Goal: Task Accomplishment & Management: Manage account settings

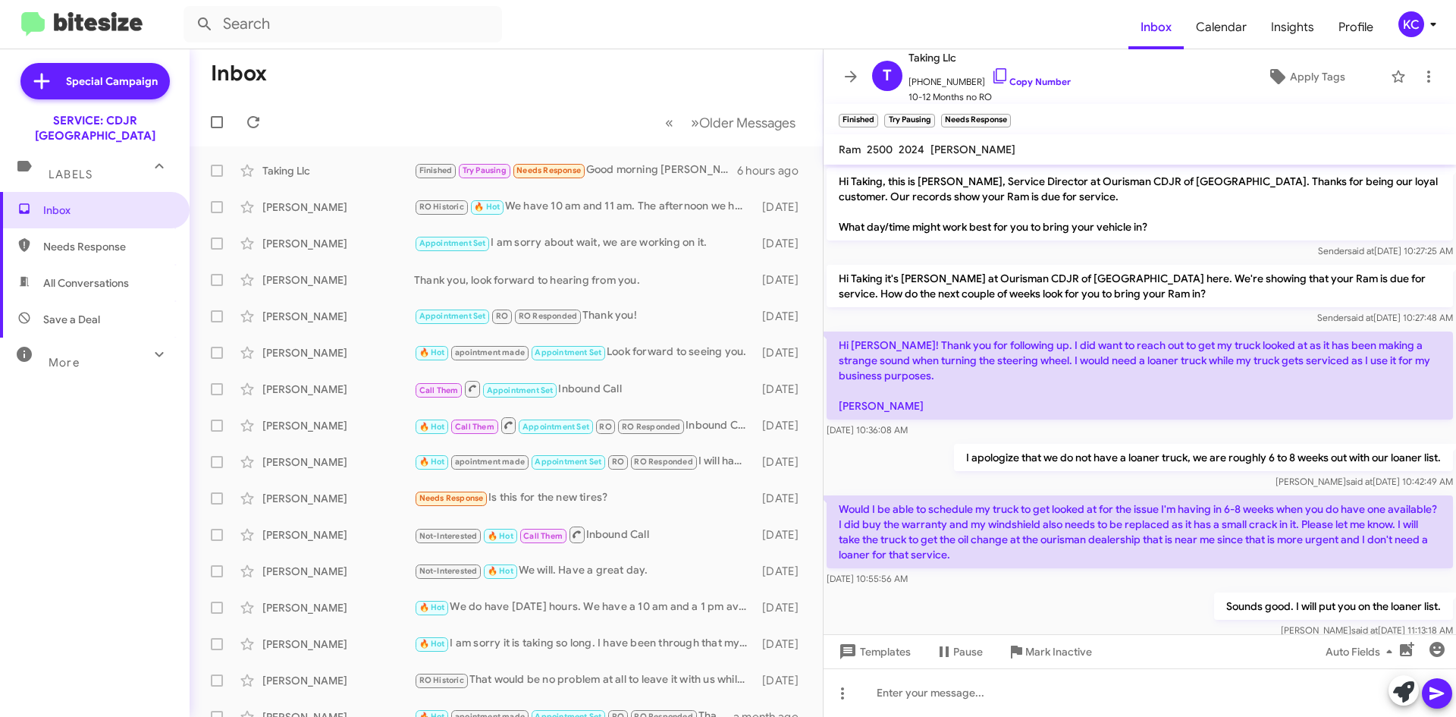
scroll to position [696, 0]
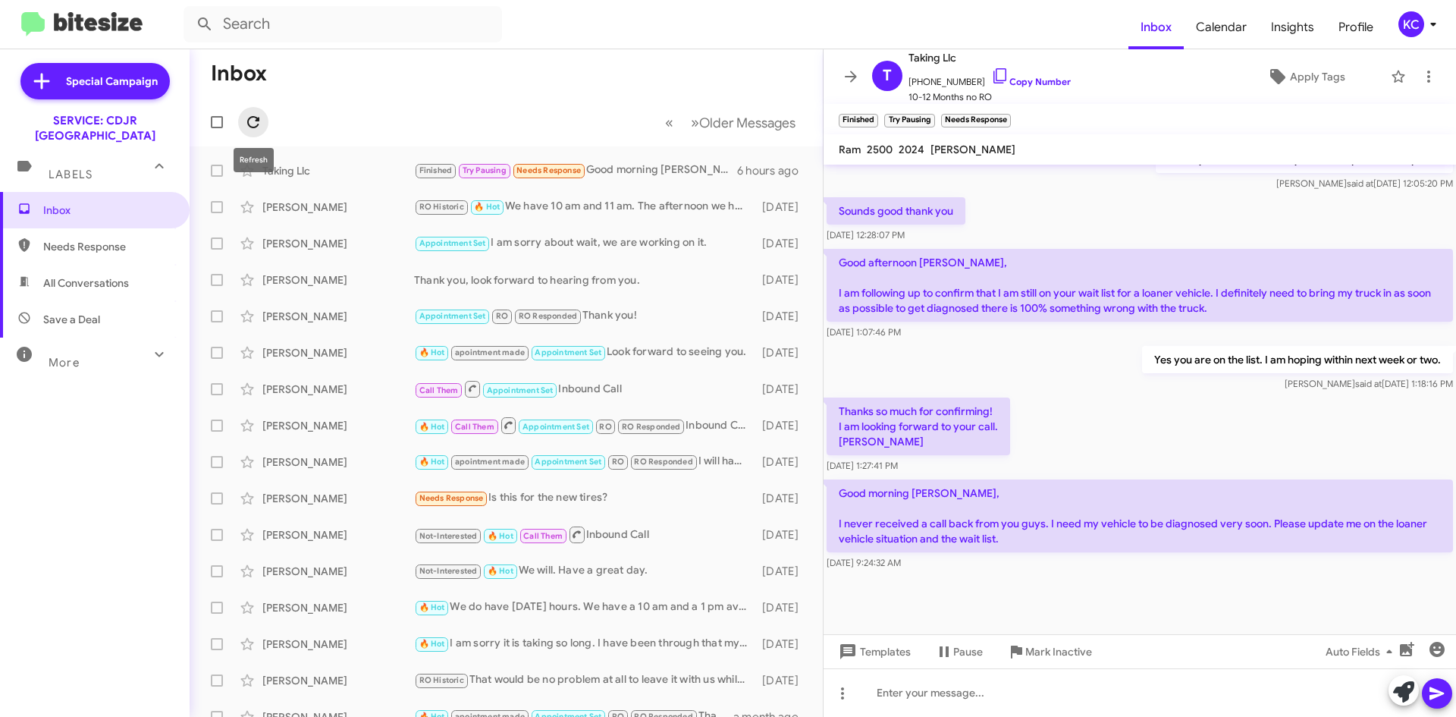
click at [256, 121] on icon at bounding box center [253, 122] width 18 height 18
click at [1404, 17] on div "KC" at bounding box center [1411, 24] width 26 height 26
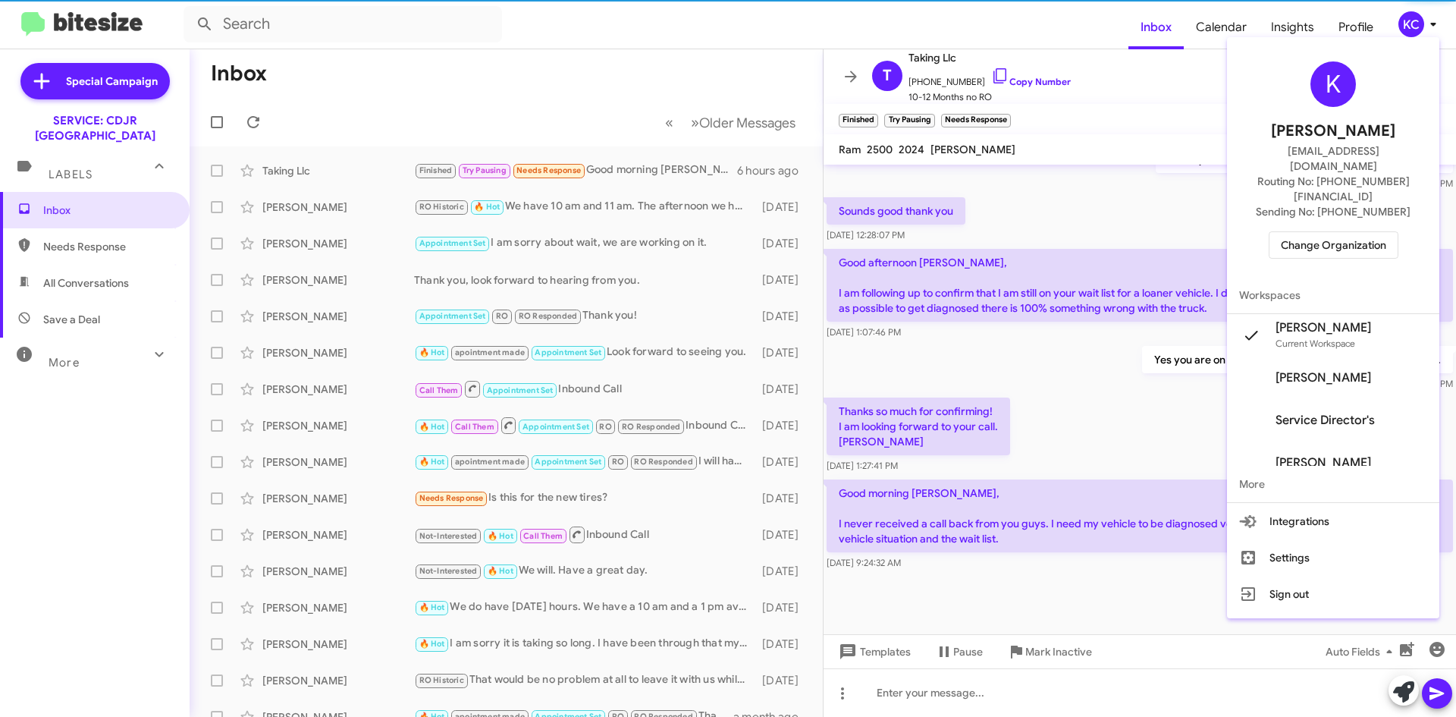
click at [1369, 232] on span "Change Organization" at bounding box center [1333, 245] width 105 height 26
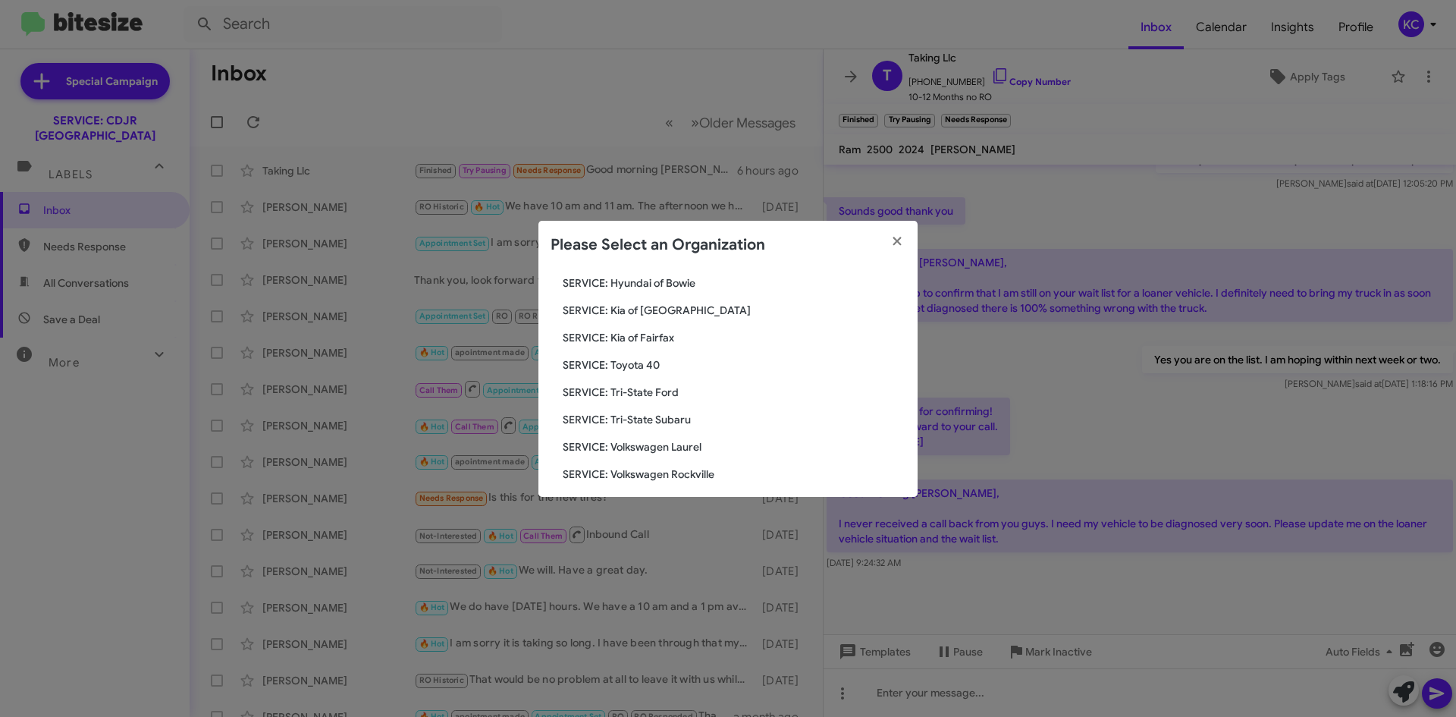
scroll to position [253, 0]
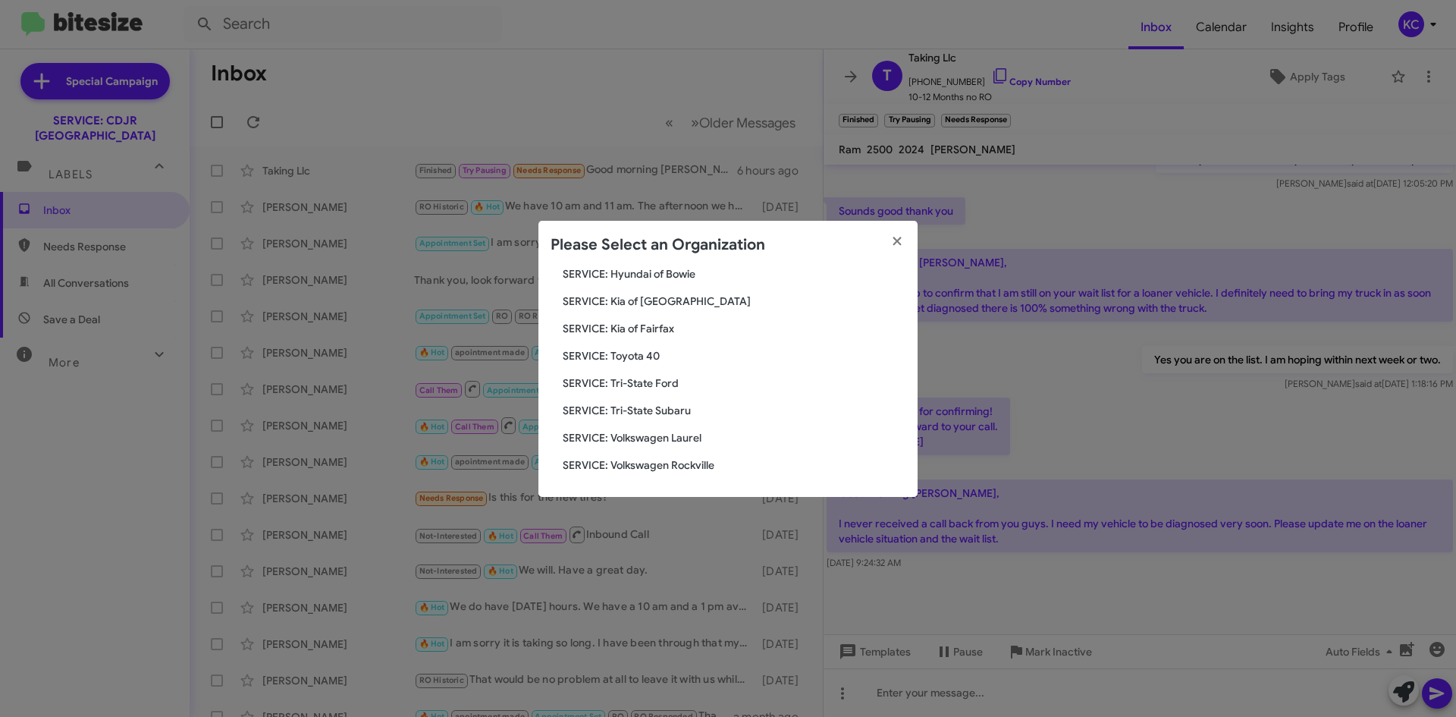
click at [659, 407] on span "SERVICE: Tri-State Subaru" at bounding box center [734, 410] width 343 height 15
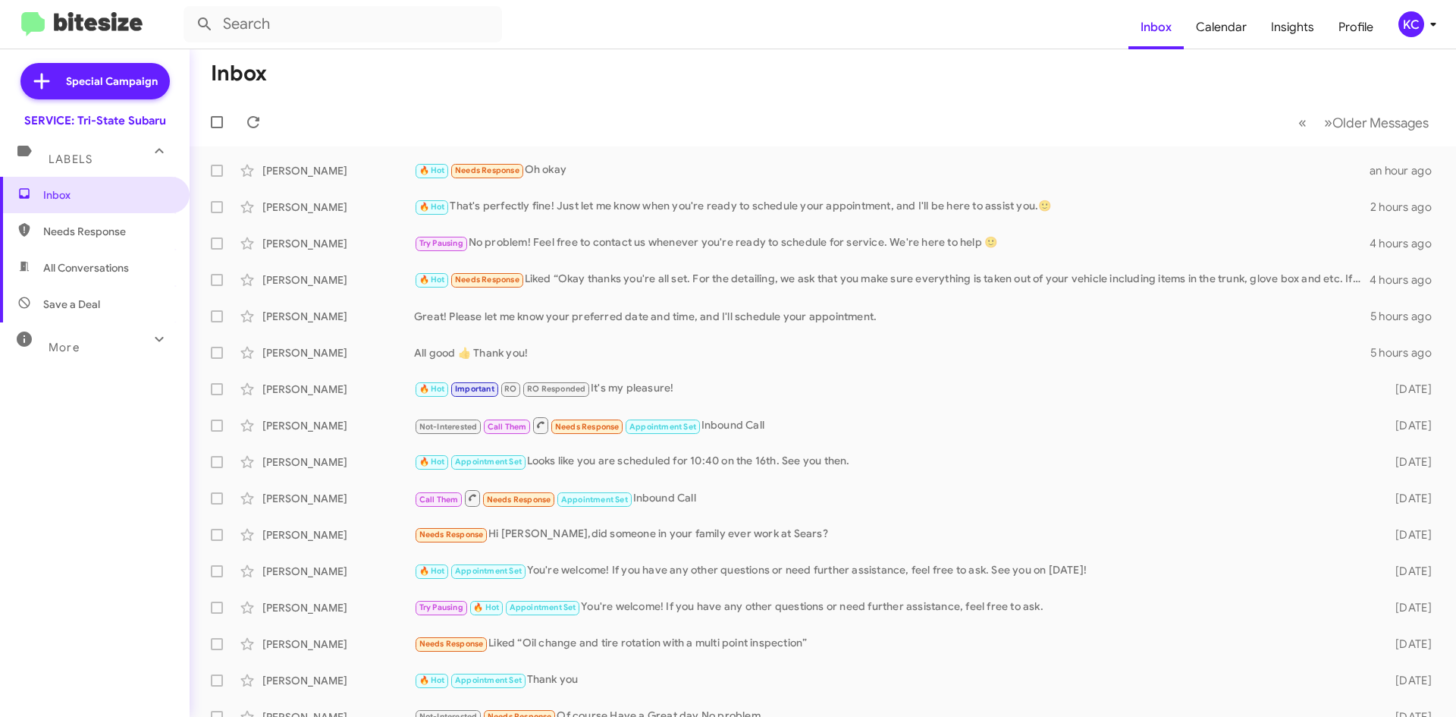
click at [1401, 22] on div "KC" at bounding box center [1411, 24] width 26 height 26
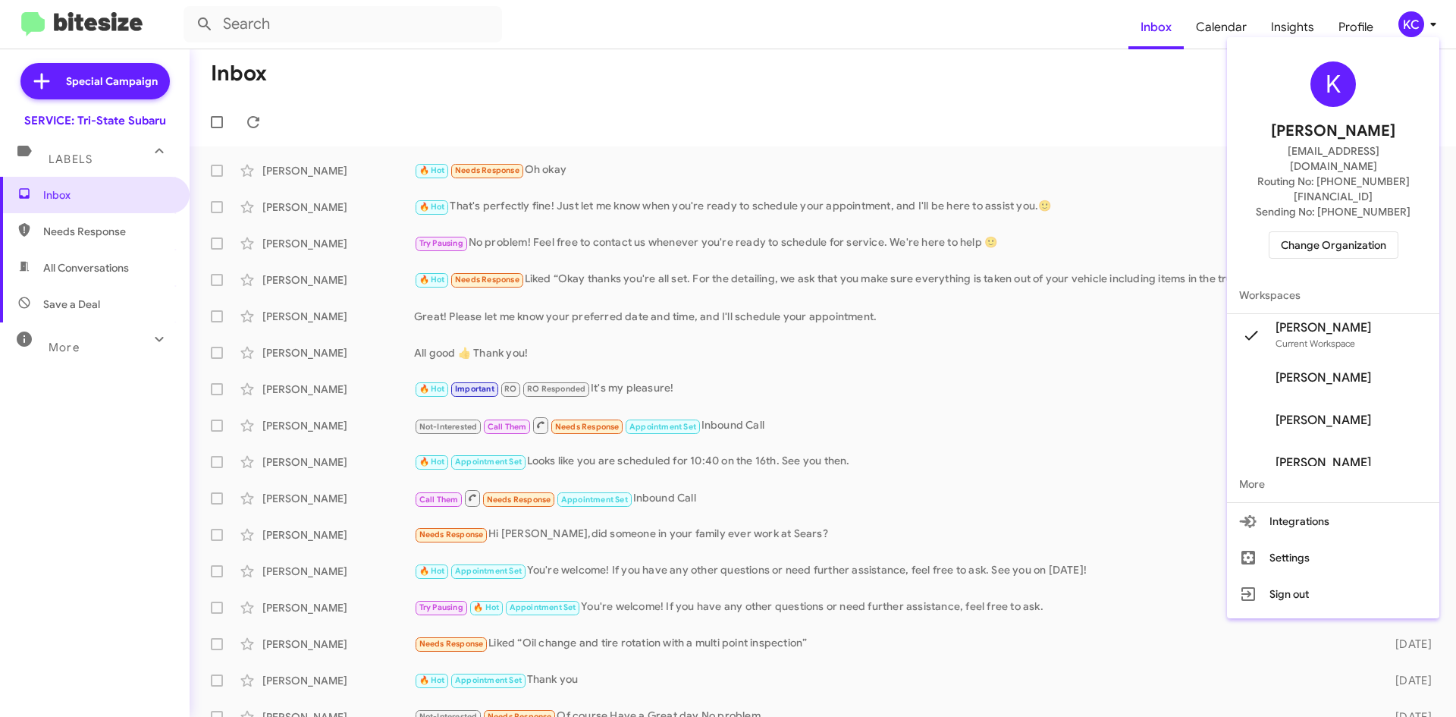
click at [1359, 232] on span "Change Organization" at bounding box center [1333, 245] width 105 height 26
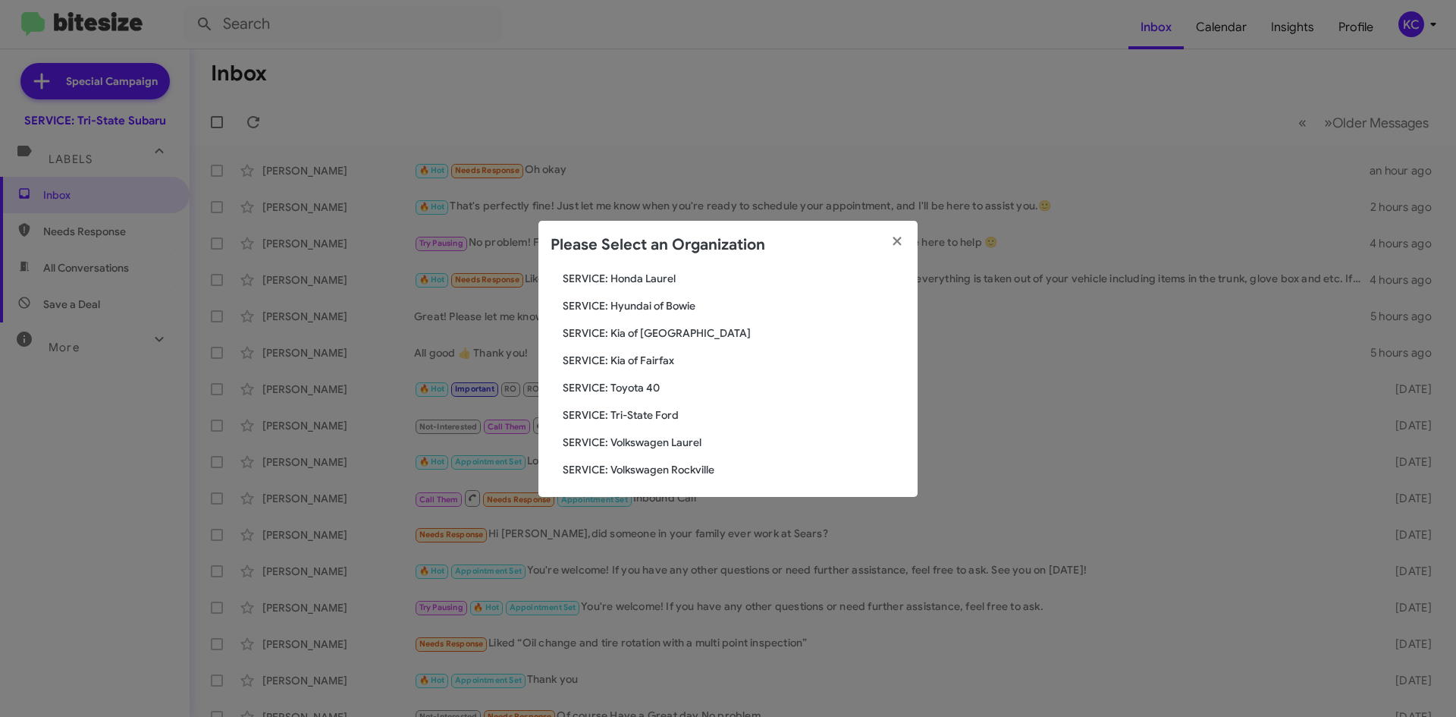
scroll to position [253, 0]
click at [639, 406] on span "SERVICE: Tri-State Ford" at bounding box center [734, 410] width 343 height 15
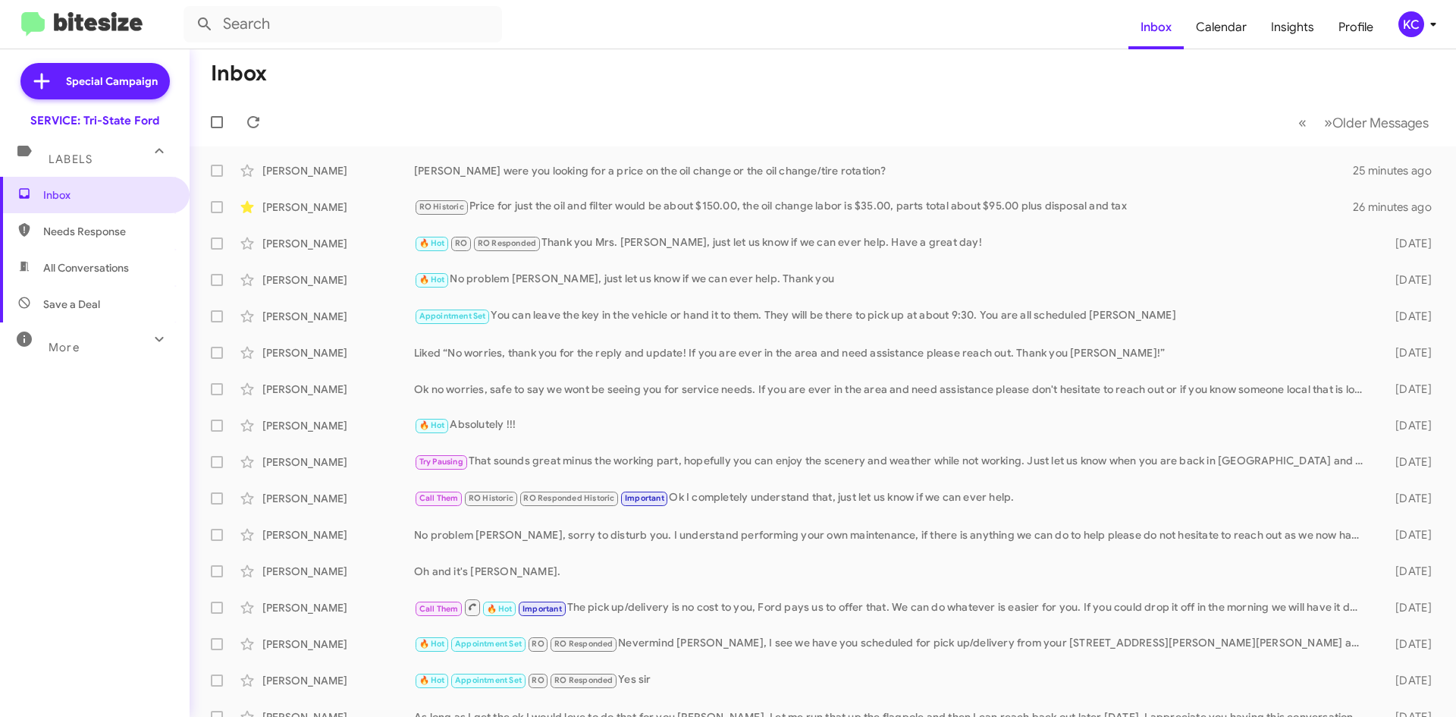
click at [1413, 23] on div "KC" at bounding box center [1411, 24] width 26 height 26
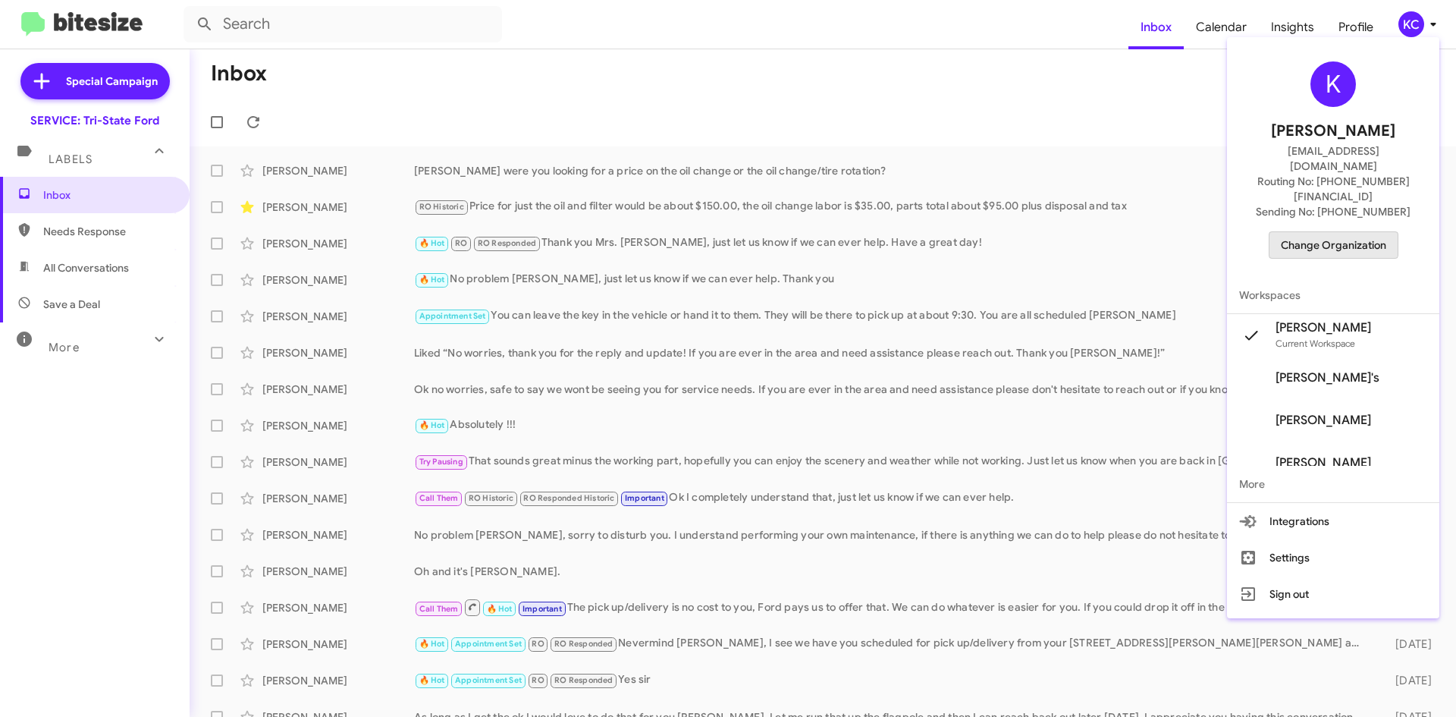
click at [1335, 232] on span "Change Organization" at bounding box center [1333, 245] width 105 height 26
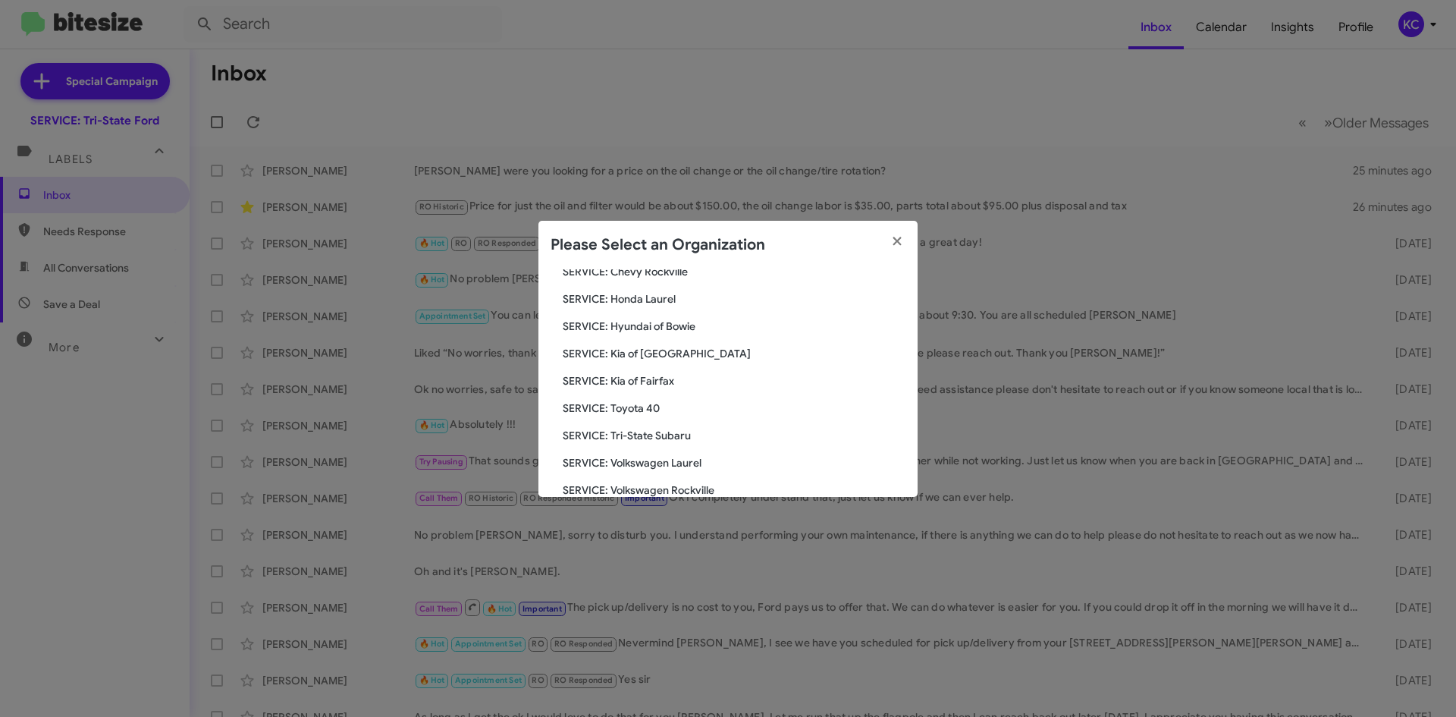
scroll to position [253, 0]
click at [617, 383] on span "SERVICE: Toyota 40" at bounding box center [734, 382] width 343 height 15
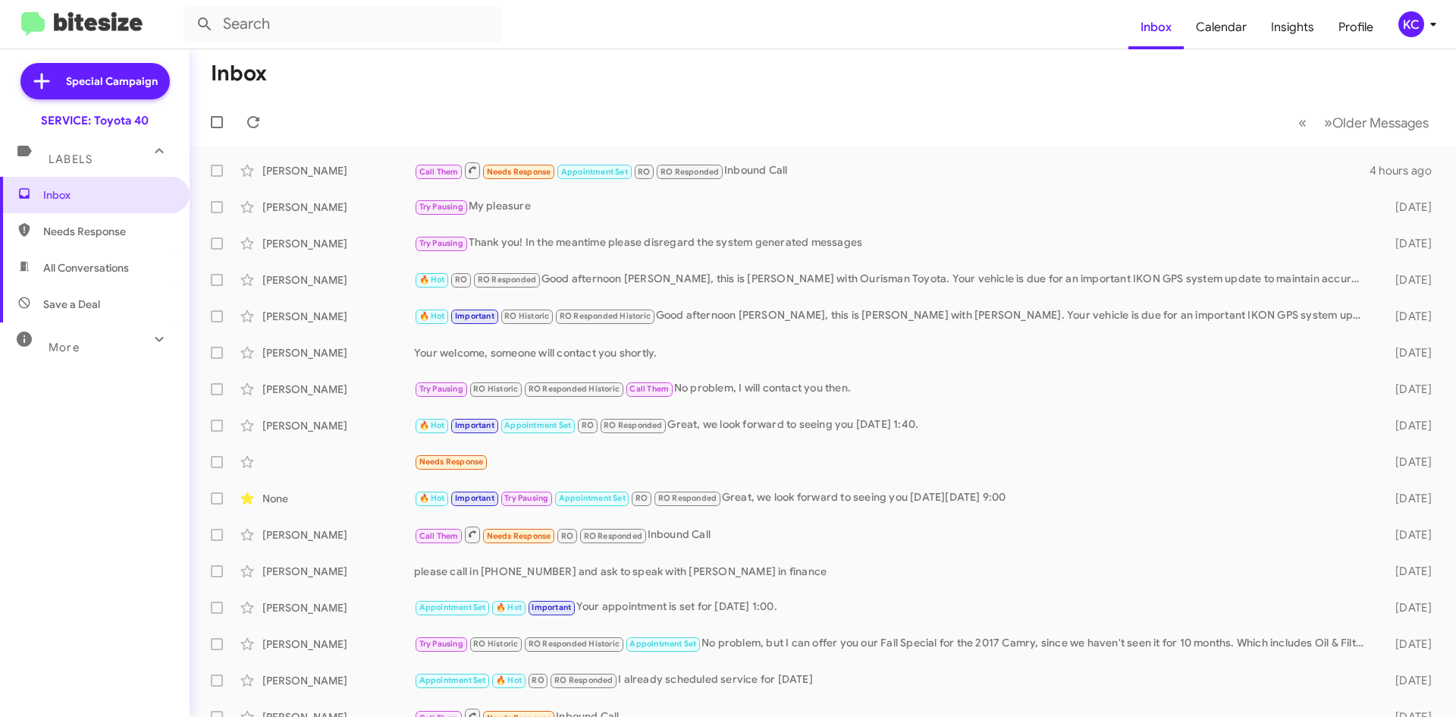
click at [1410, 23] on div "KC" at bounding box center [1411, 24] width 26 height 26
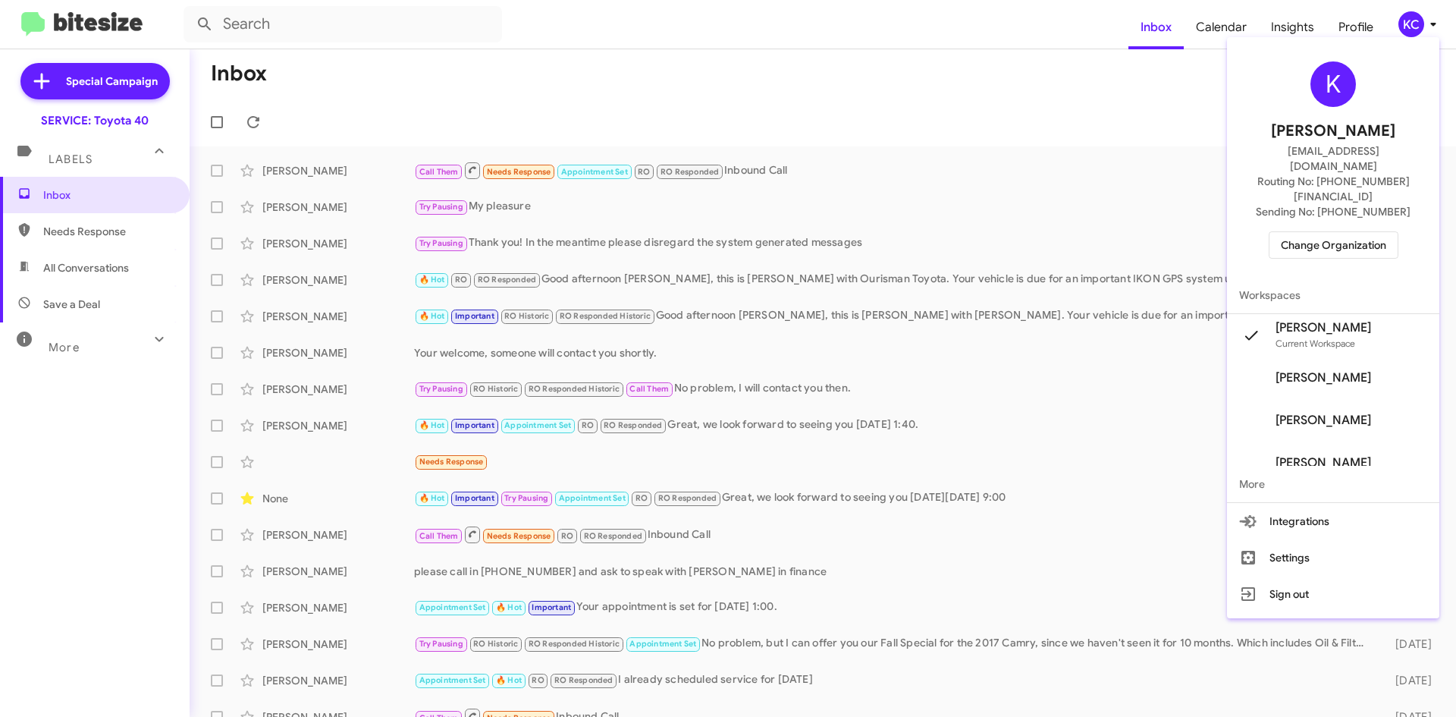
click at [1360, 232] on span "Change Organization" at bounding box center [1333, 245] width 105 height 26
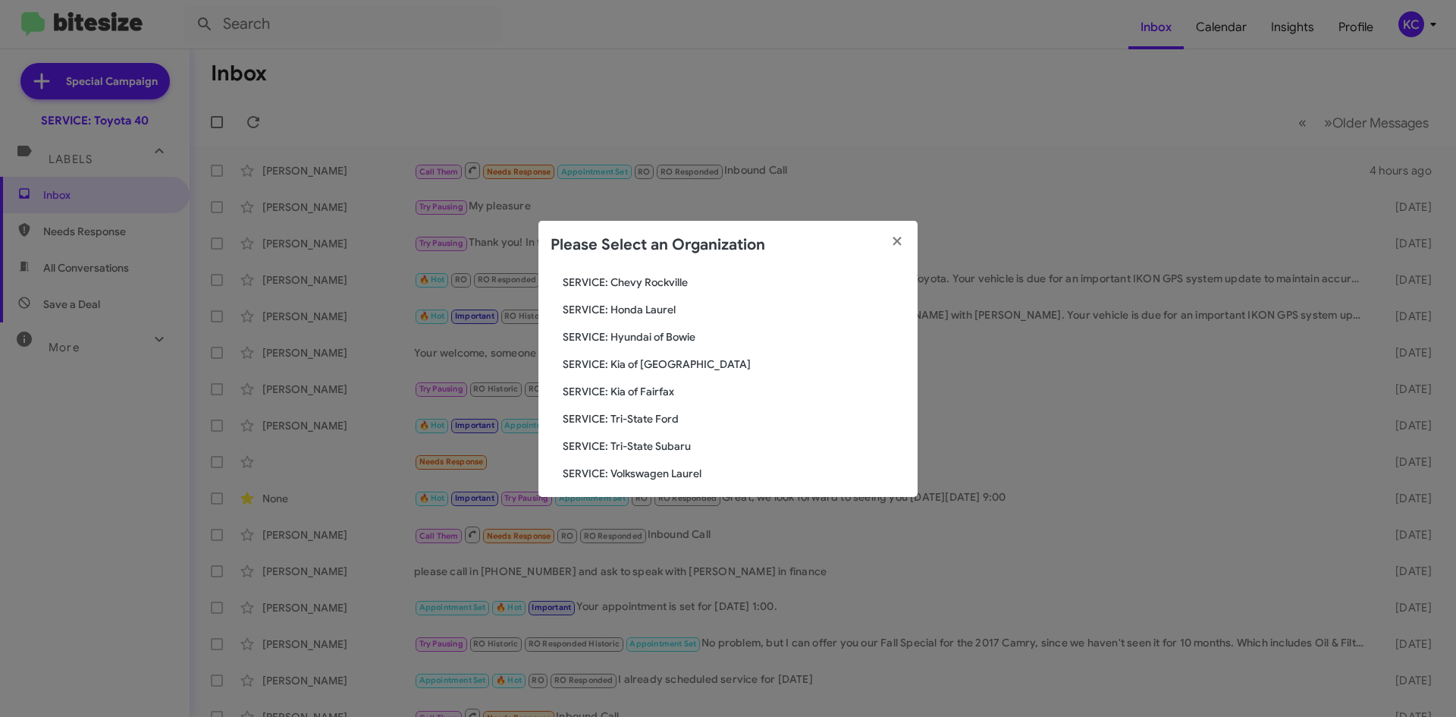
scroll to position [228, 0]
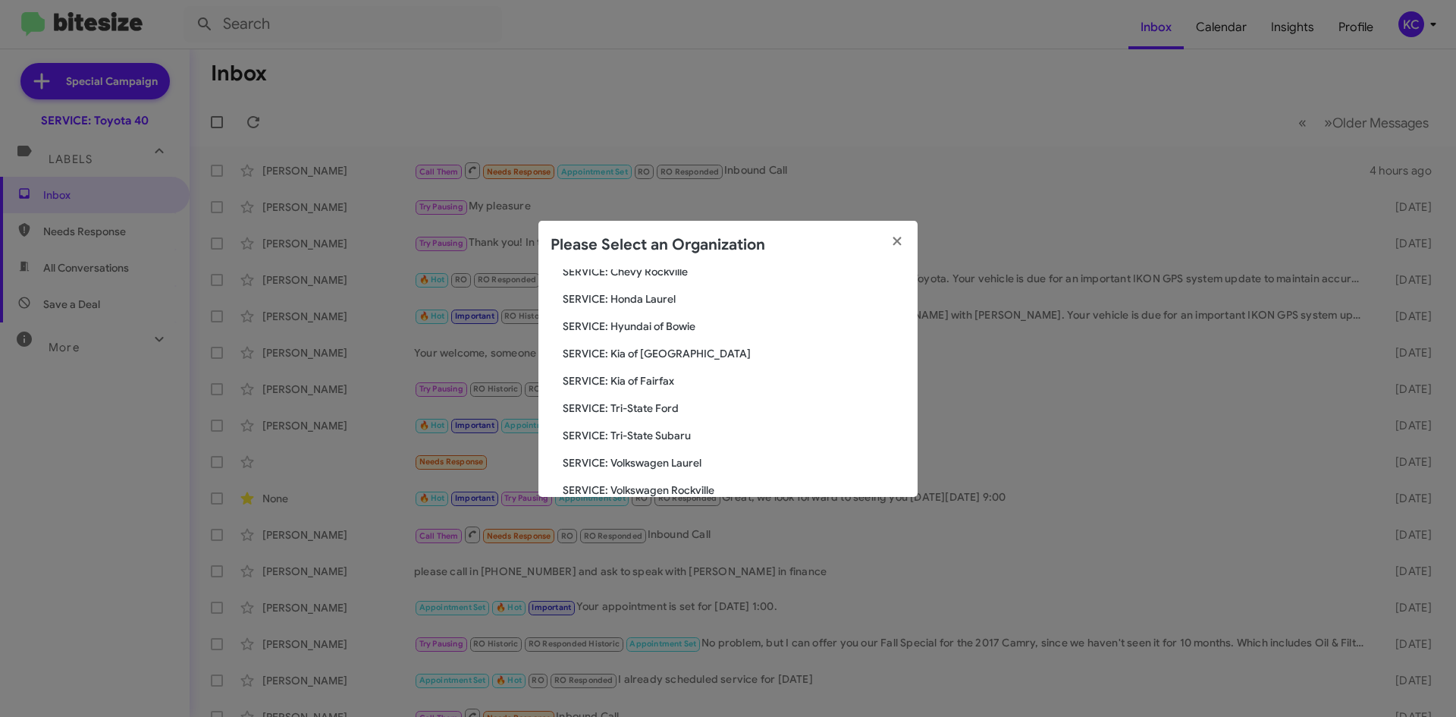
click at [668, 374] on span "SERVICE: Kia of Fairfax" at bounding box center [734, 380] width 343 height 15
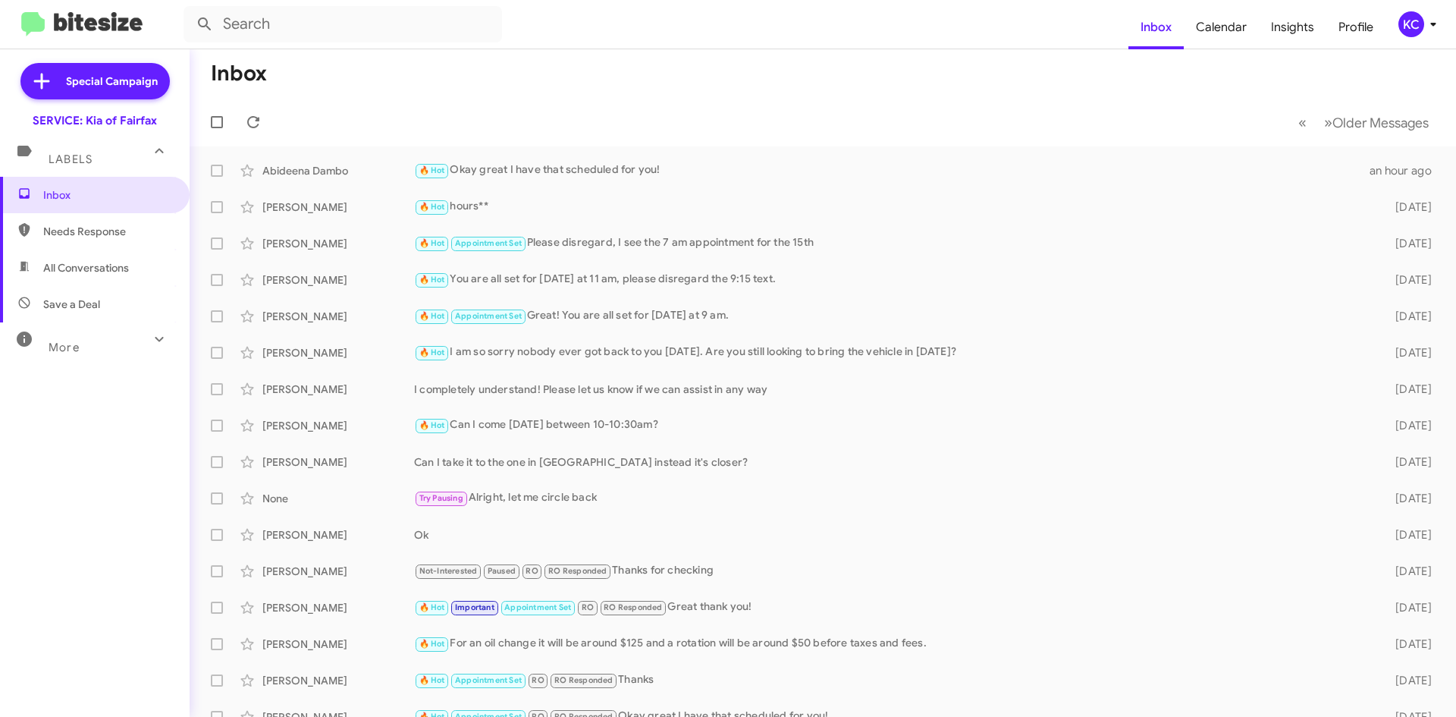
click at [1415, 36] on div "KC" at bounding box center [1411, 24] width 26 height 26
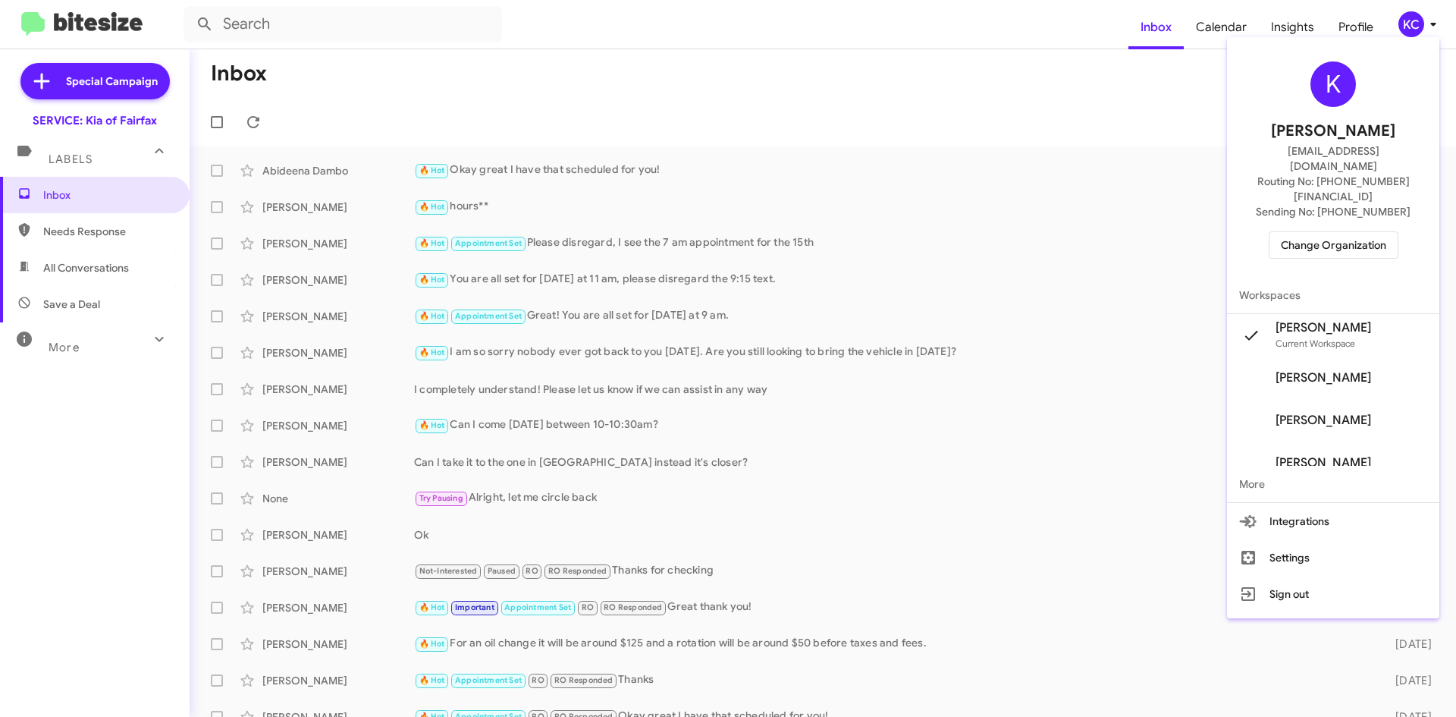
click at [1338, 232] on span "Change Organization" at bounding box center [1333, 245] width 105 height 26
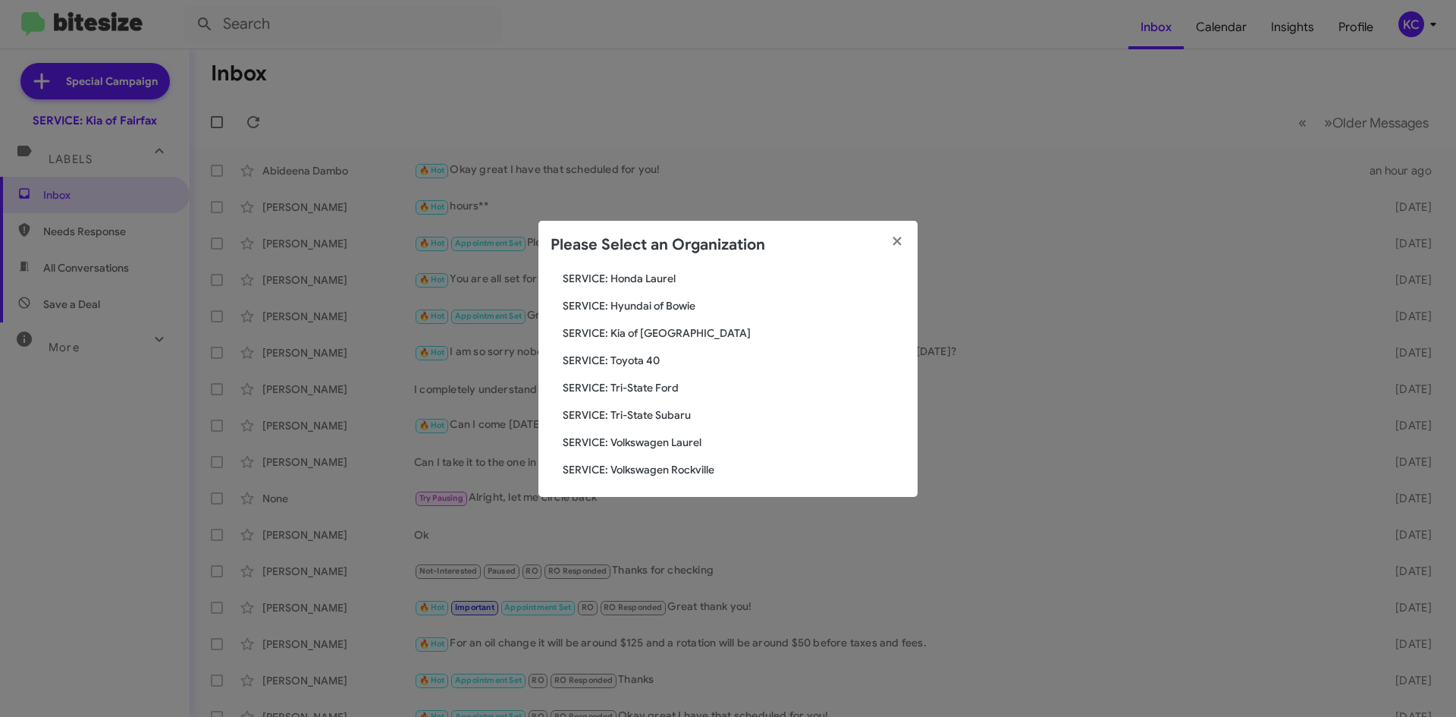
scroll to position [253, 0]
click at [642, 327] on span "SERVICE: Kia of [GEOGRAPHIC_DATA]" at bounding box center [734, 328] width 343 height 15
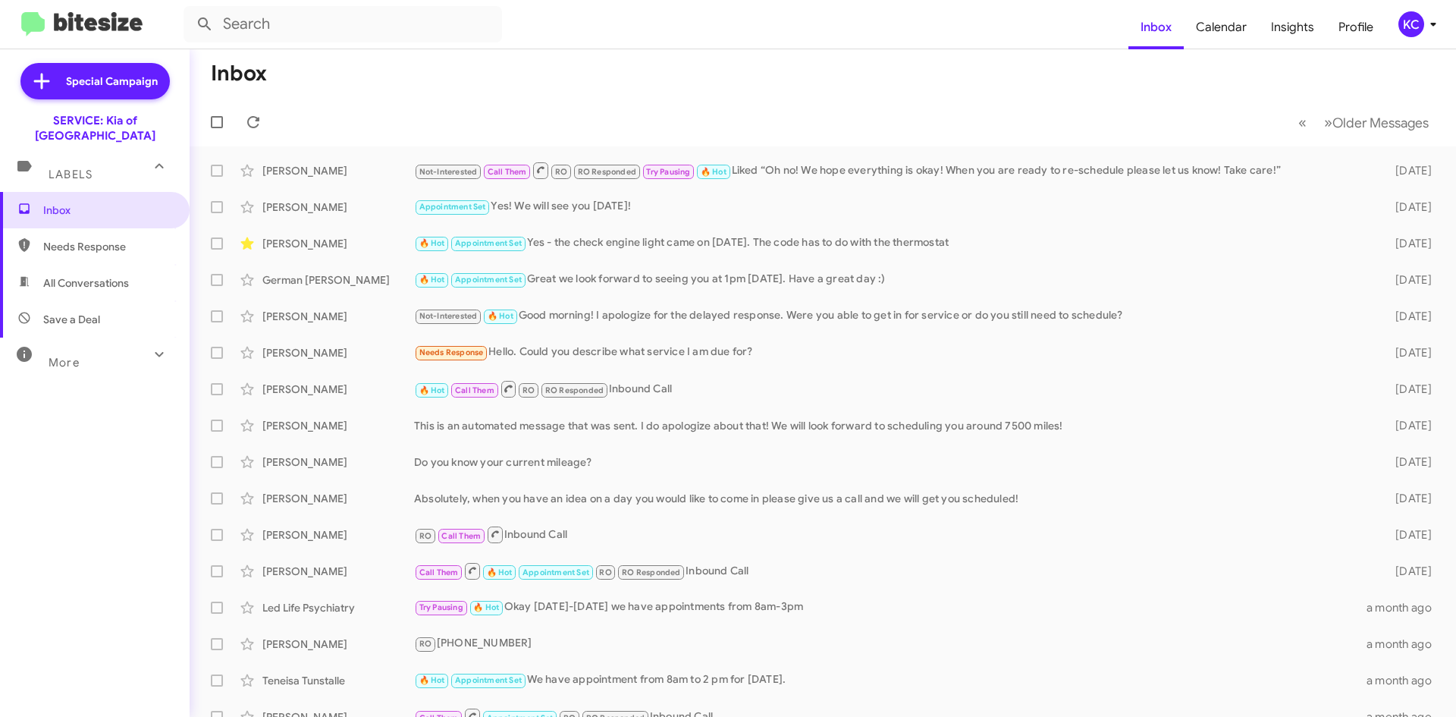
click at [1412, 27] on div "KC" at bounding box center [1411, 24] width 26 height 26
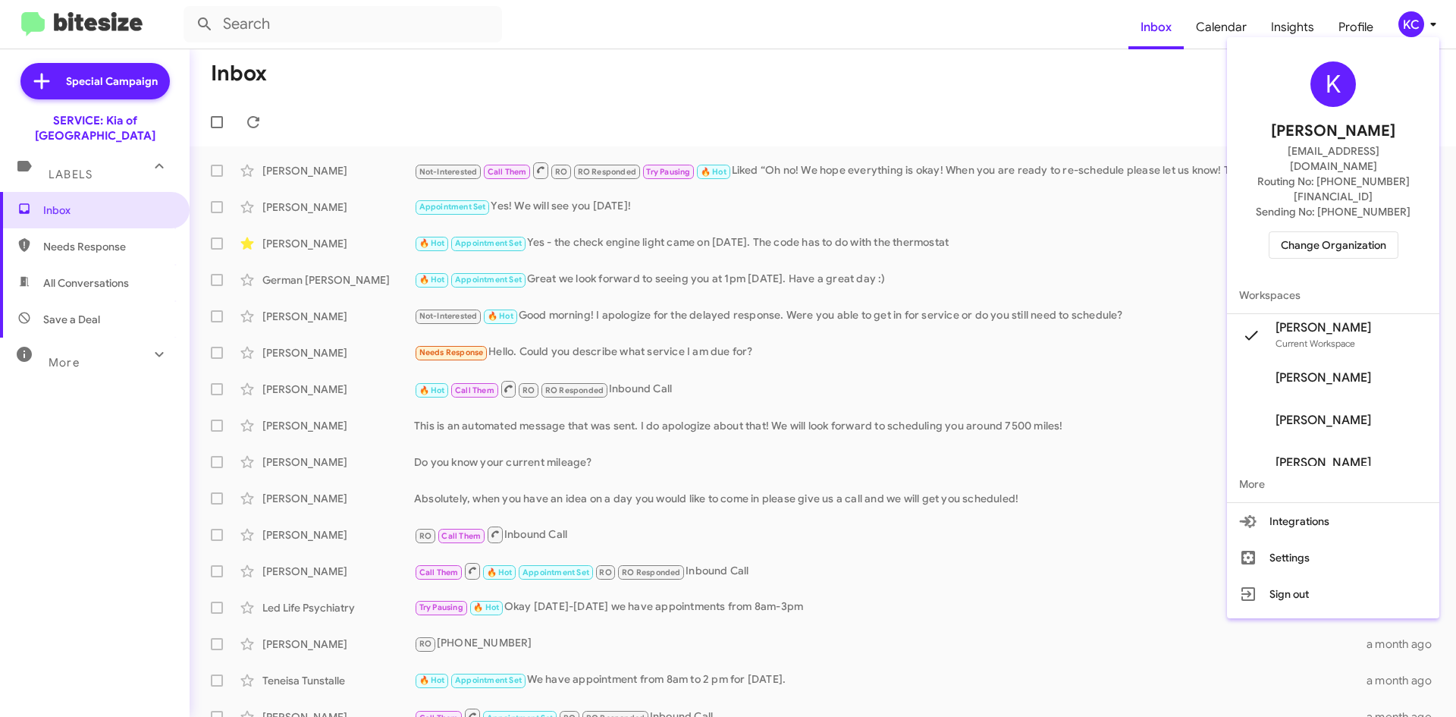
click at [1338, 232] on span "Change Organization" at bounding box center [1333, 245] width 105 height 26
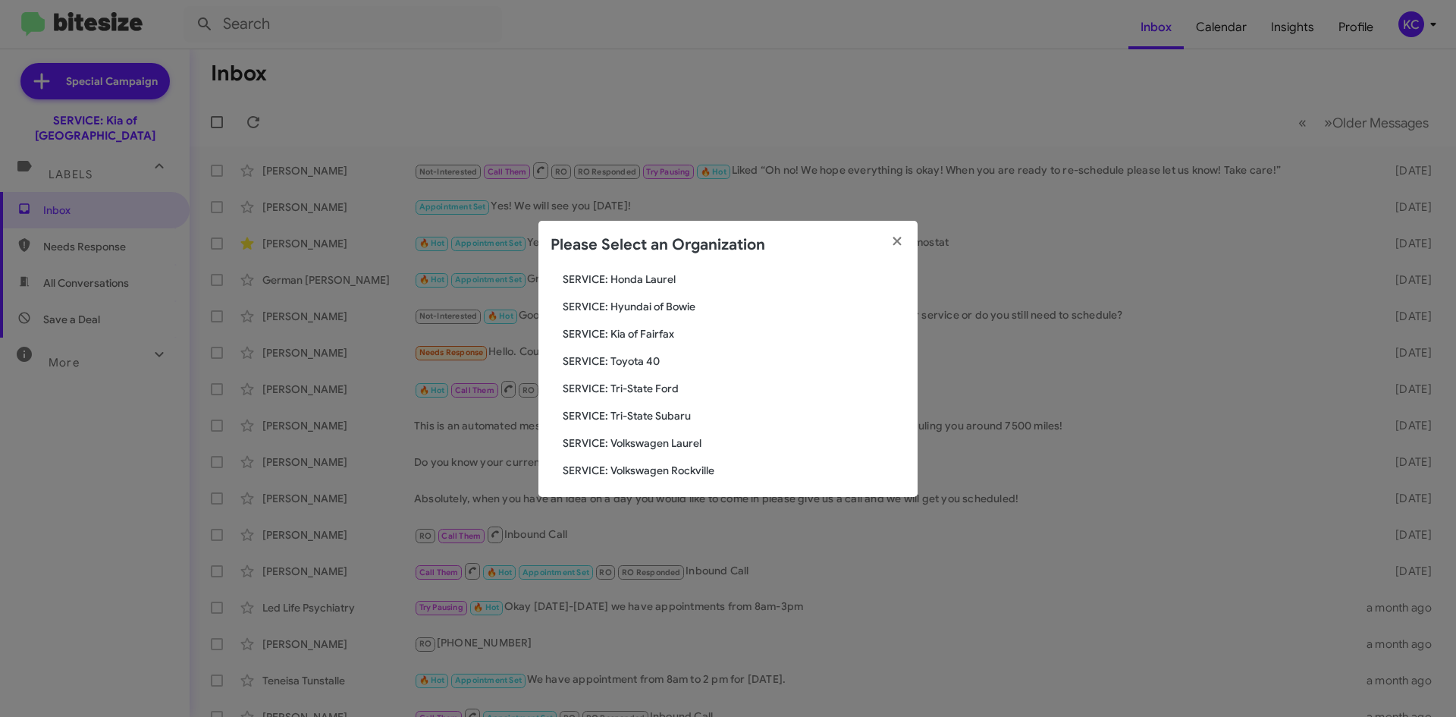
scroll to position [253, 0]
click at [650, 300] on span "SERVICE: Hyundai of Bowie" at bounding box center [734, 300] width 343 height 15
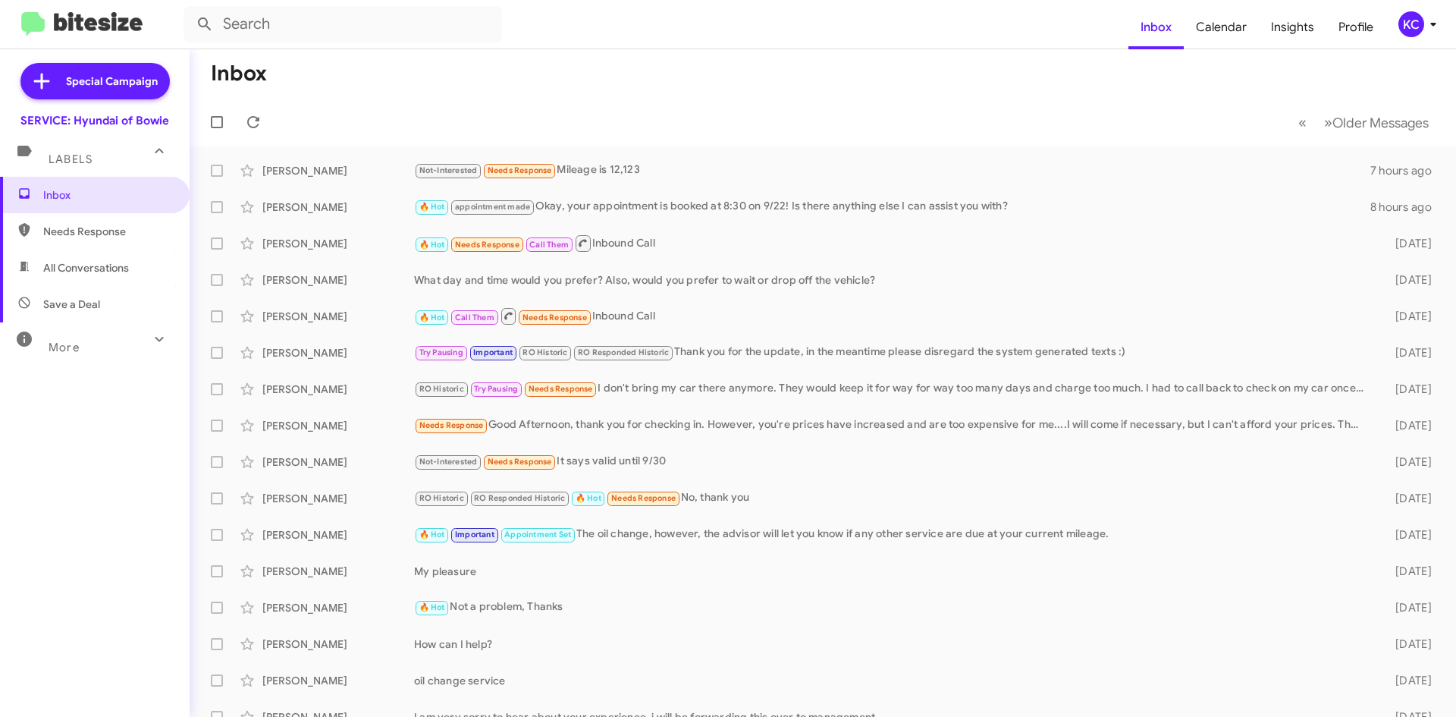
click at [1415, 25] on div "KC" at bounding box center [1411, 24] width 26 height 26
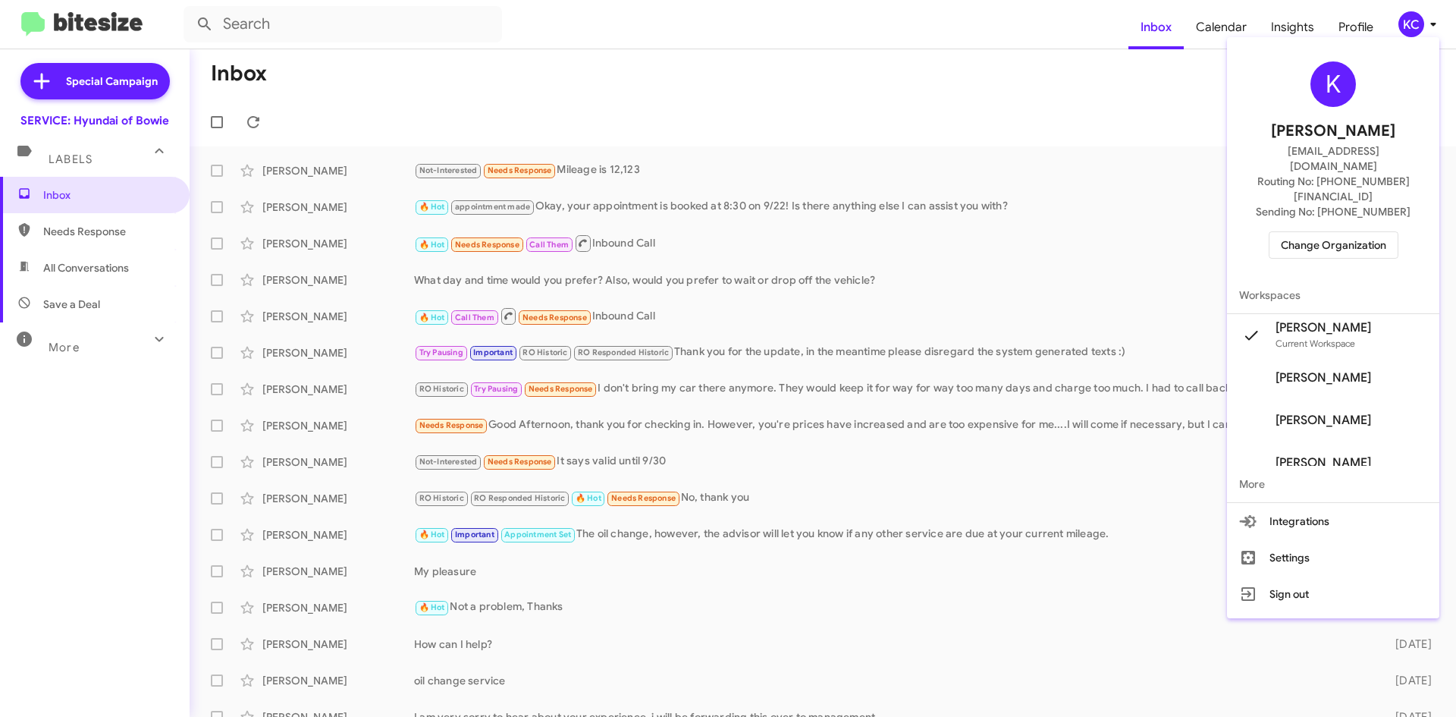
click at [1326, 232] on span "Change Organization" at bounding box center [1333, 245] width 105 height 26
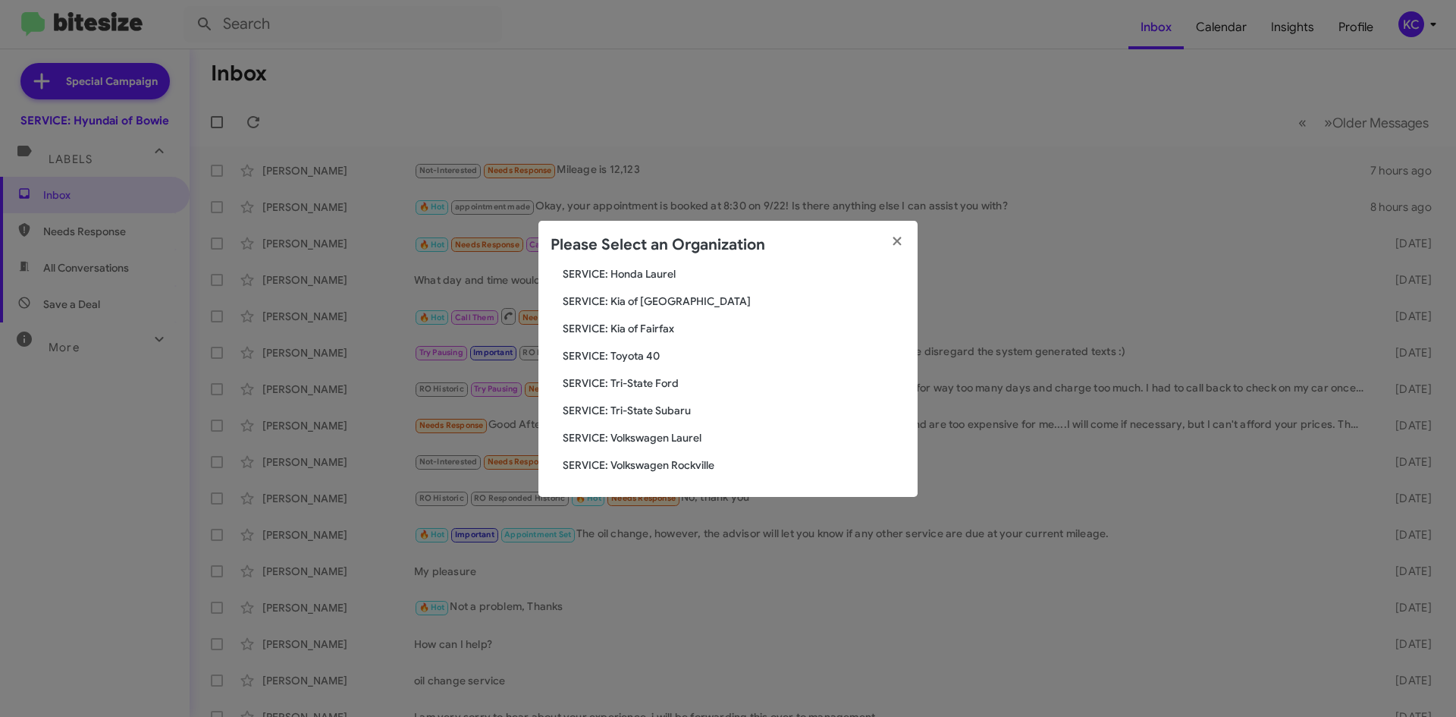
scroll to position [177, 0]
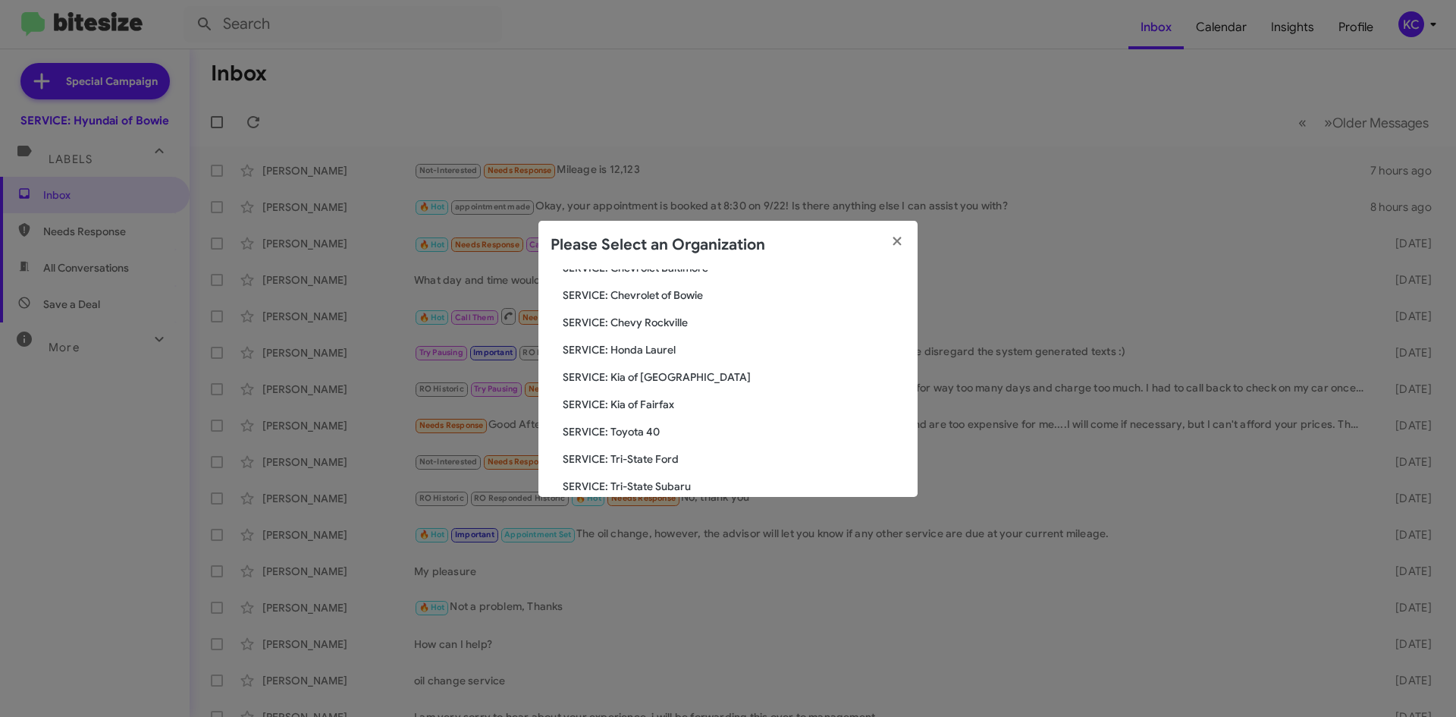
click at [669, 375] on span "SERVICE: Kia of [GEOGRAPHIC_DATA]" at bounding box center [734, 376] width 343 height 15
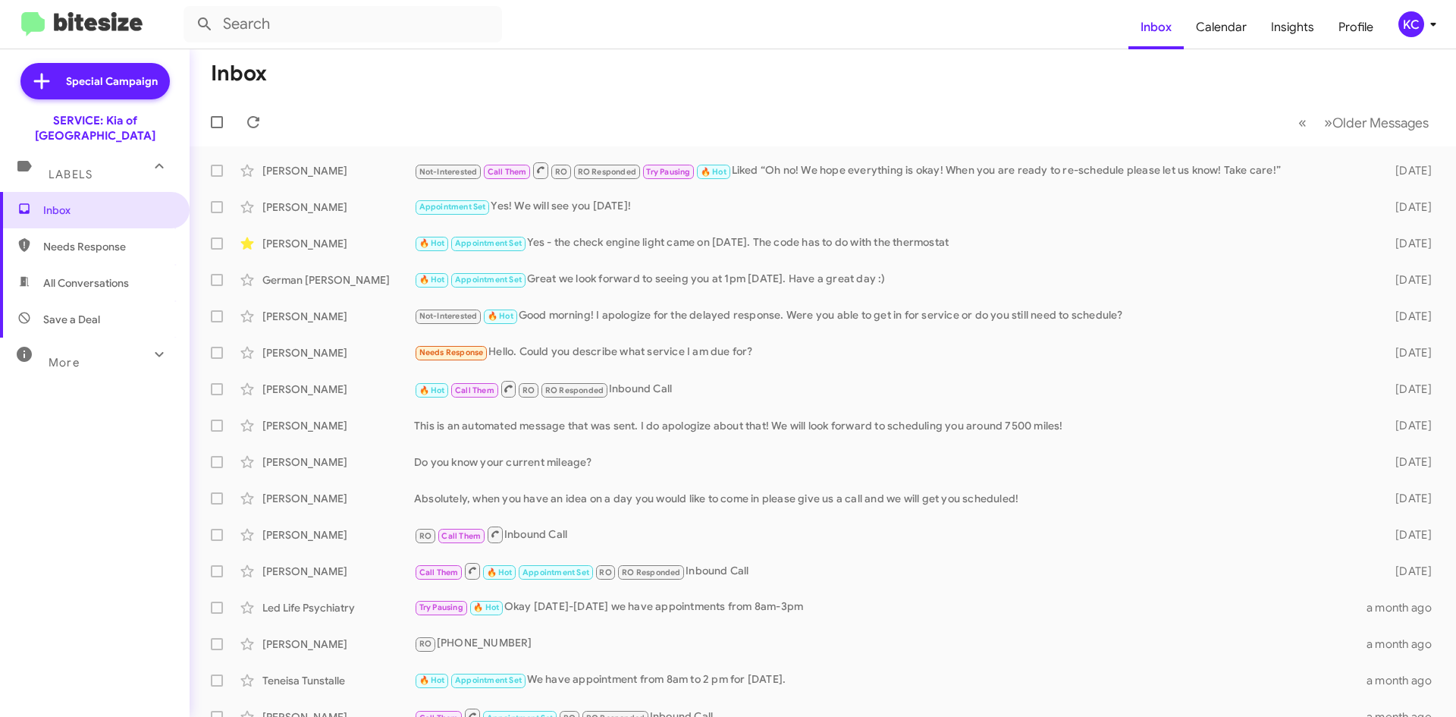
click at [1417, 26] on div "KC" at bounding box center [1411, 24] width 26 height 26
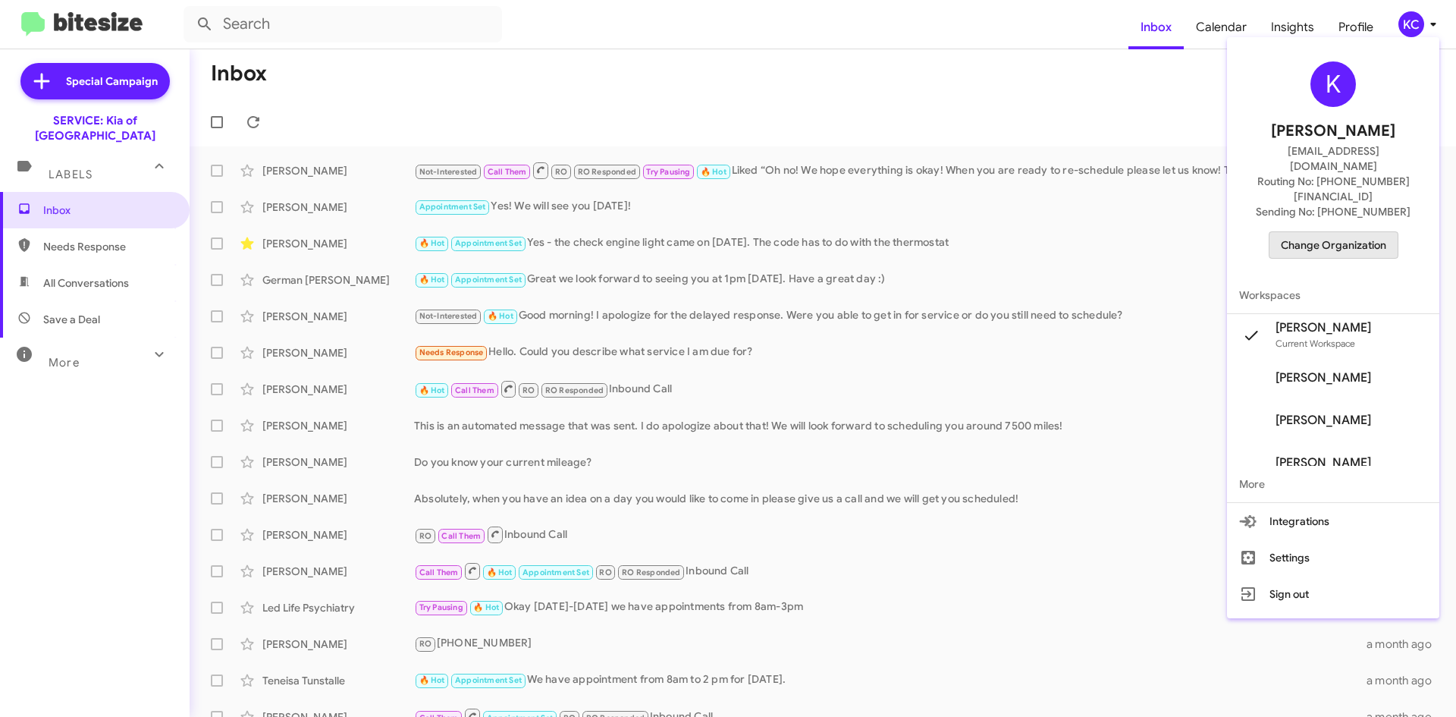
click at [1366, 232] on span "Change Organization" at bounding box center [1333, 245] width 105 height 26
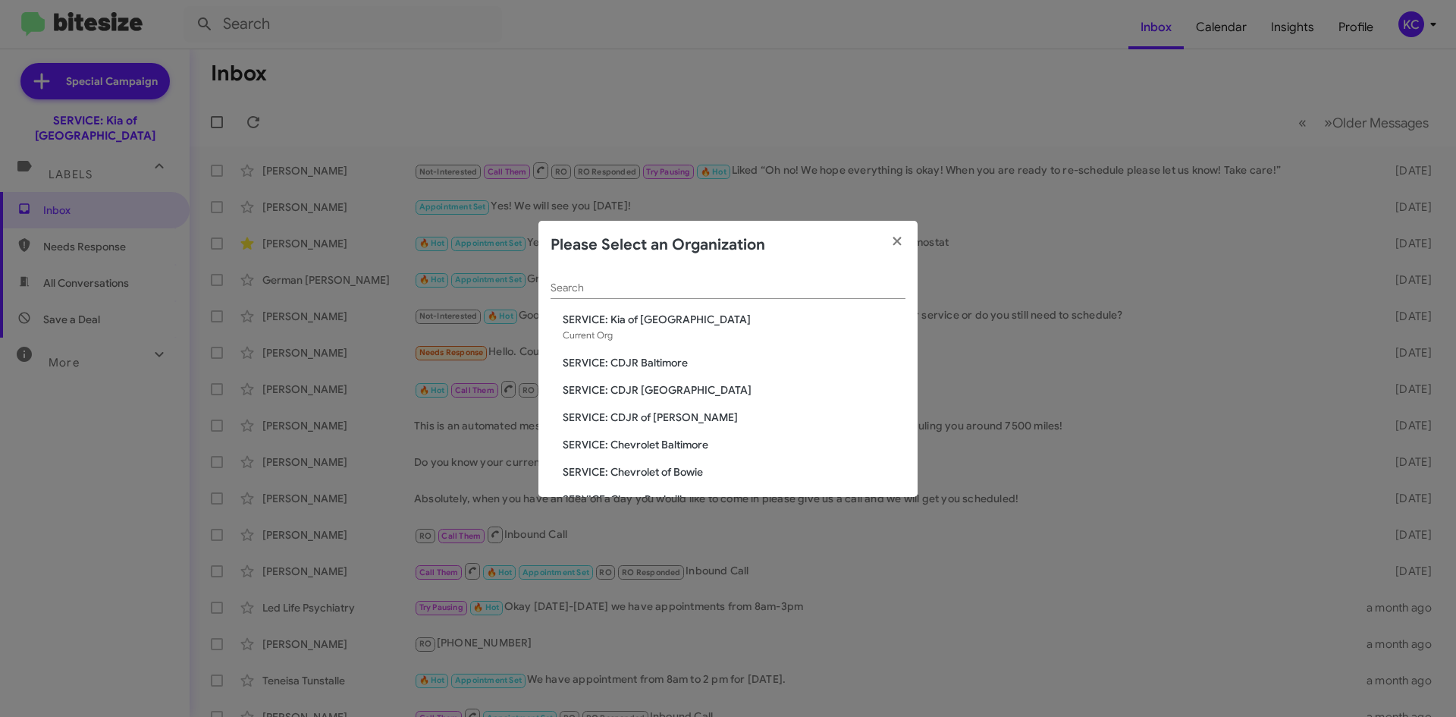
click at [664, 350] on div "Search SERVICE: Kia of Catonsville Current Org SERVICE: CDJR Baltimore SERVICE:…" at bounding box center [727, 383] width 379 height 228
click at [671, 357] on span "SERVICE: CDJR Baltimore" at bounding box center [734, 362] width 343 height 15
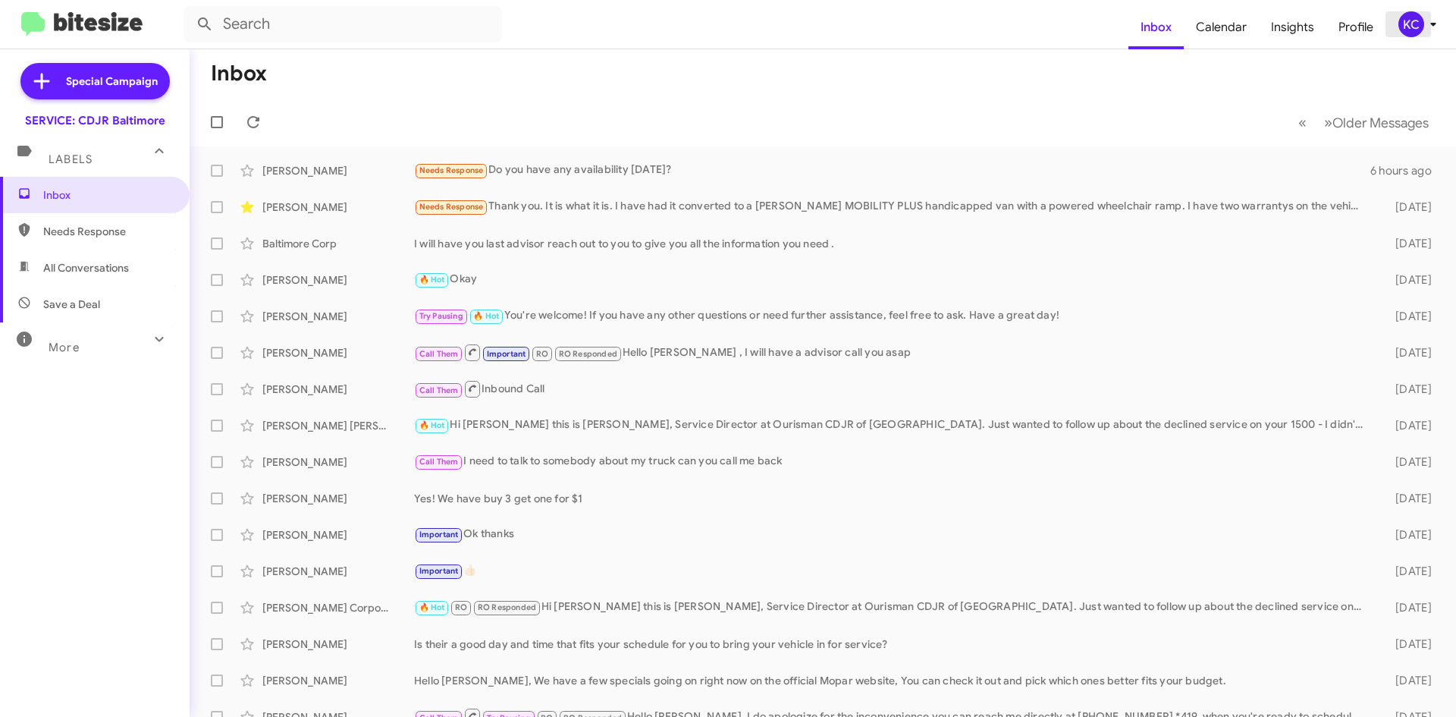
click at [1408, 34] on div "KC" at bounding box center [1411, 24] width 26 height 26
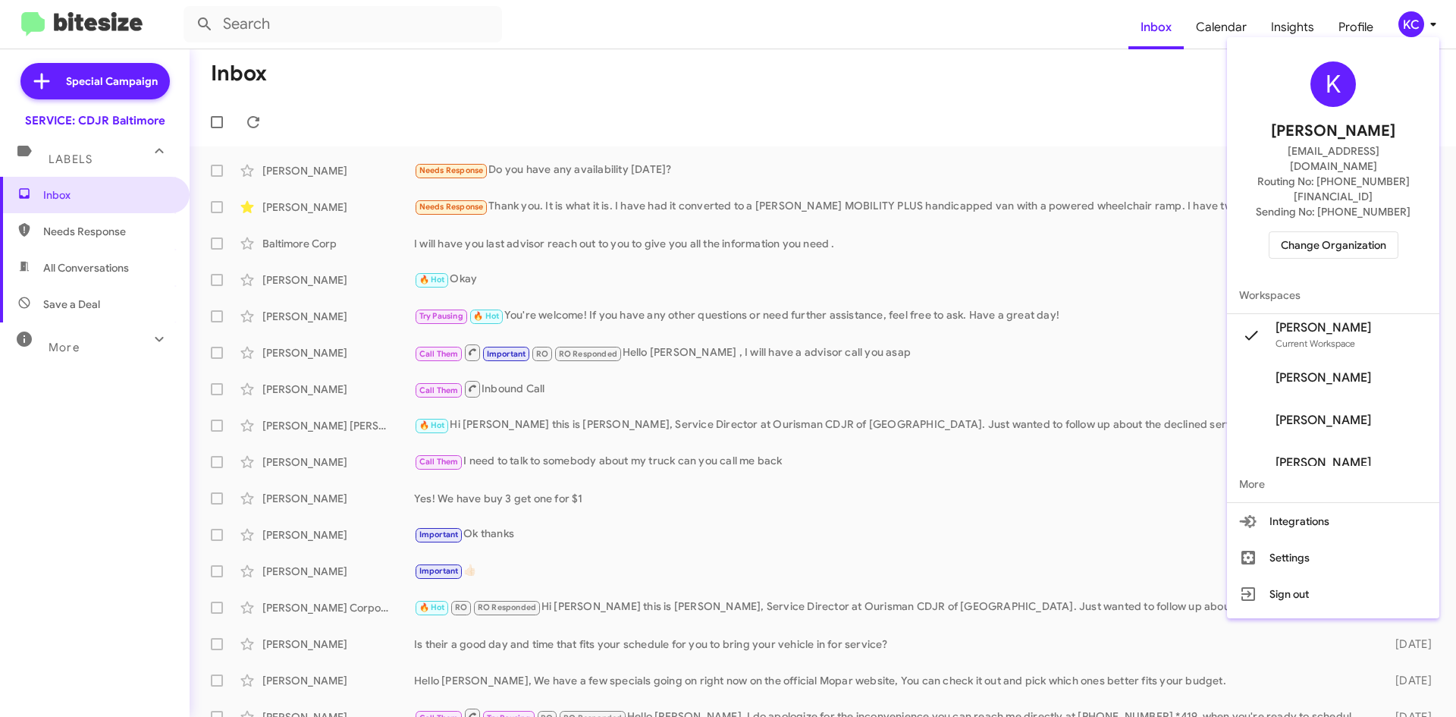
click at [1337, 232] on span "Change Organization" at bounding box center [1333, 245] width 105 height 26
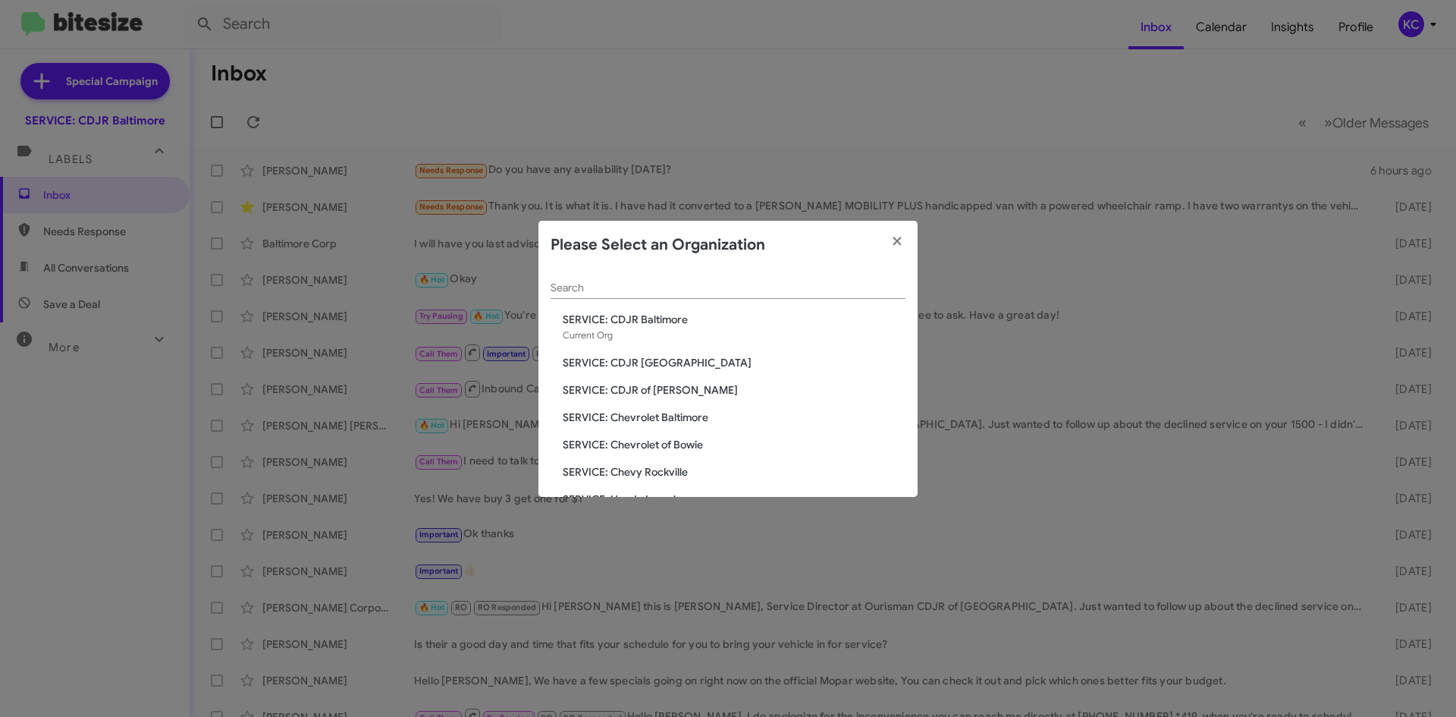
click at [599, 391] on span "SERVICE: CDJR of [PERSON_NAME]" at bounding box center [734, 389] width 343 height 15
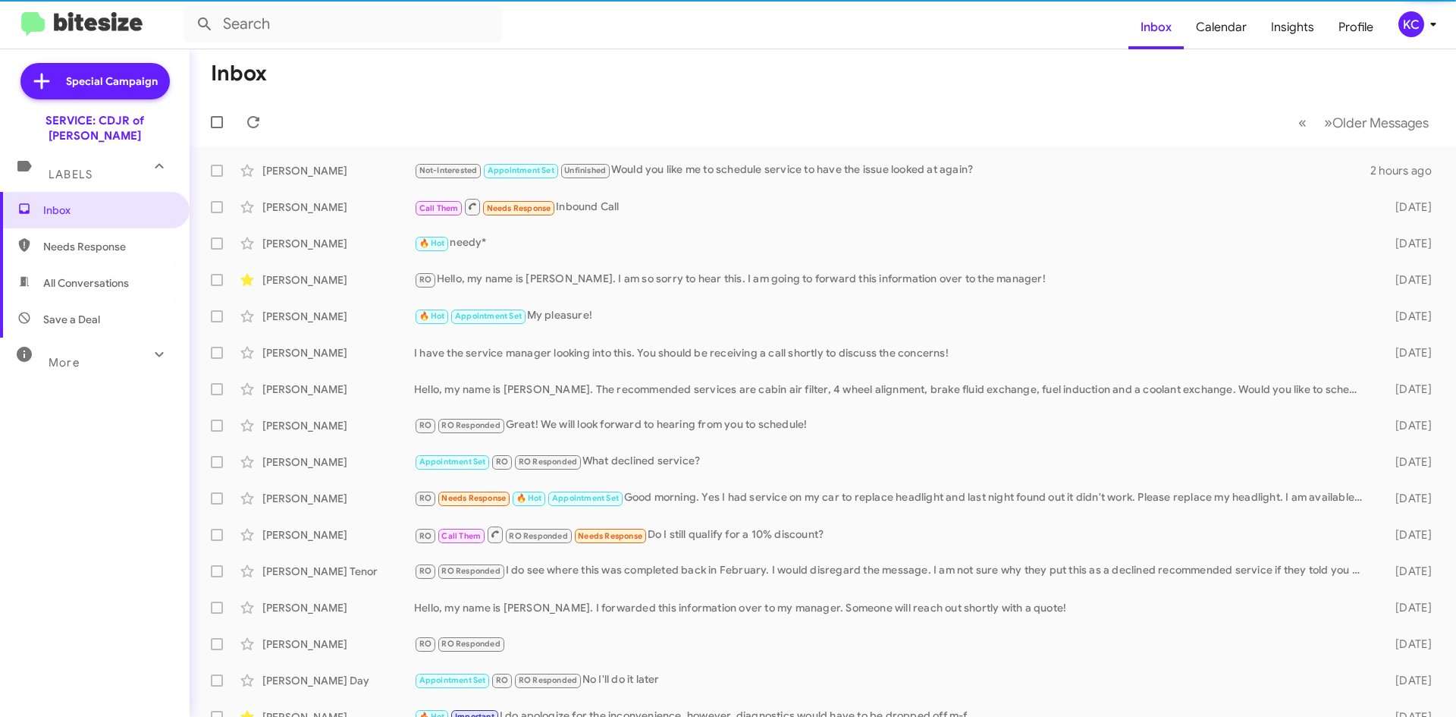
click at [1404, 31] on div "KC" at bounding box center [1411, 24] width 26 height 26
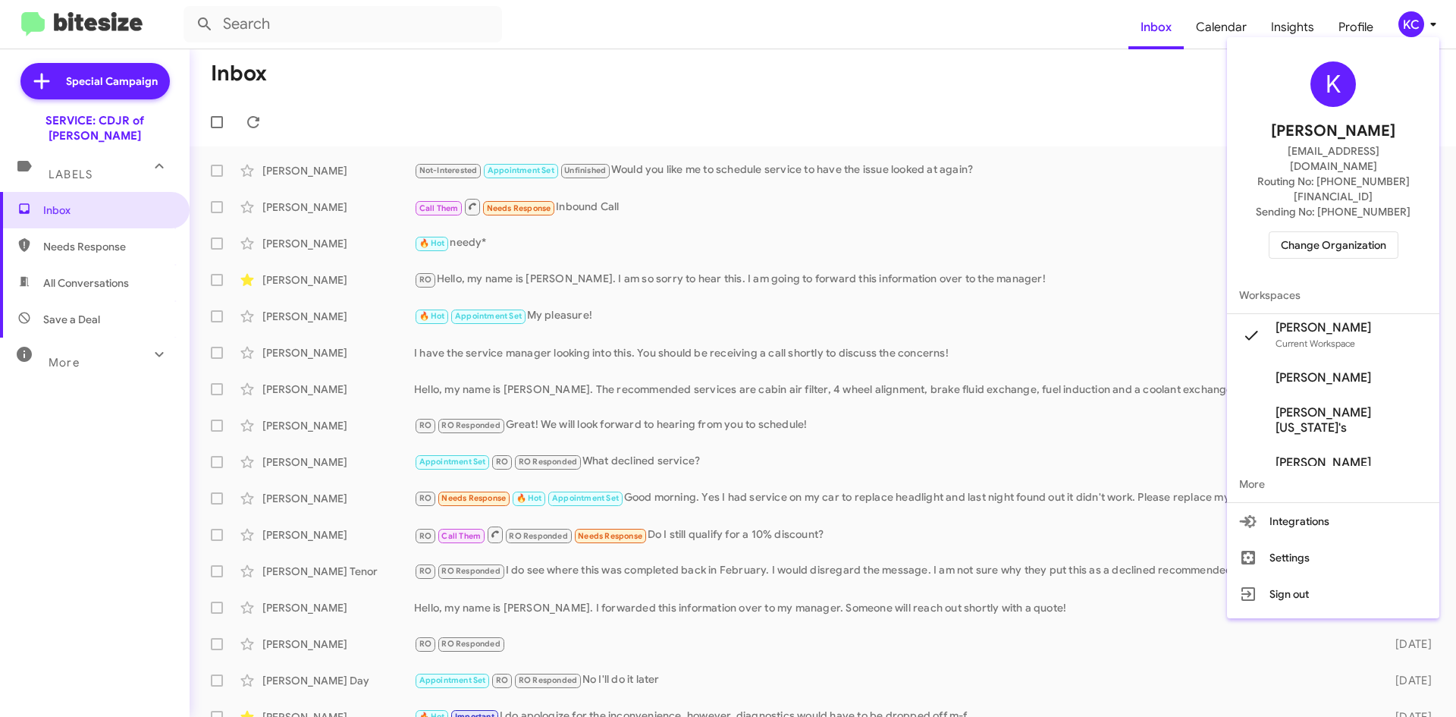
click at [1350, 232] on span "Change Organization" at bounding box center [1333, 245] width 105 height 26
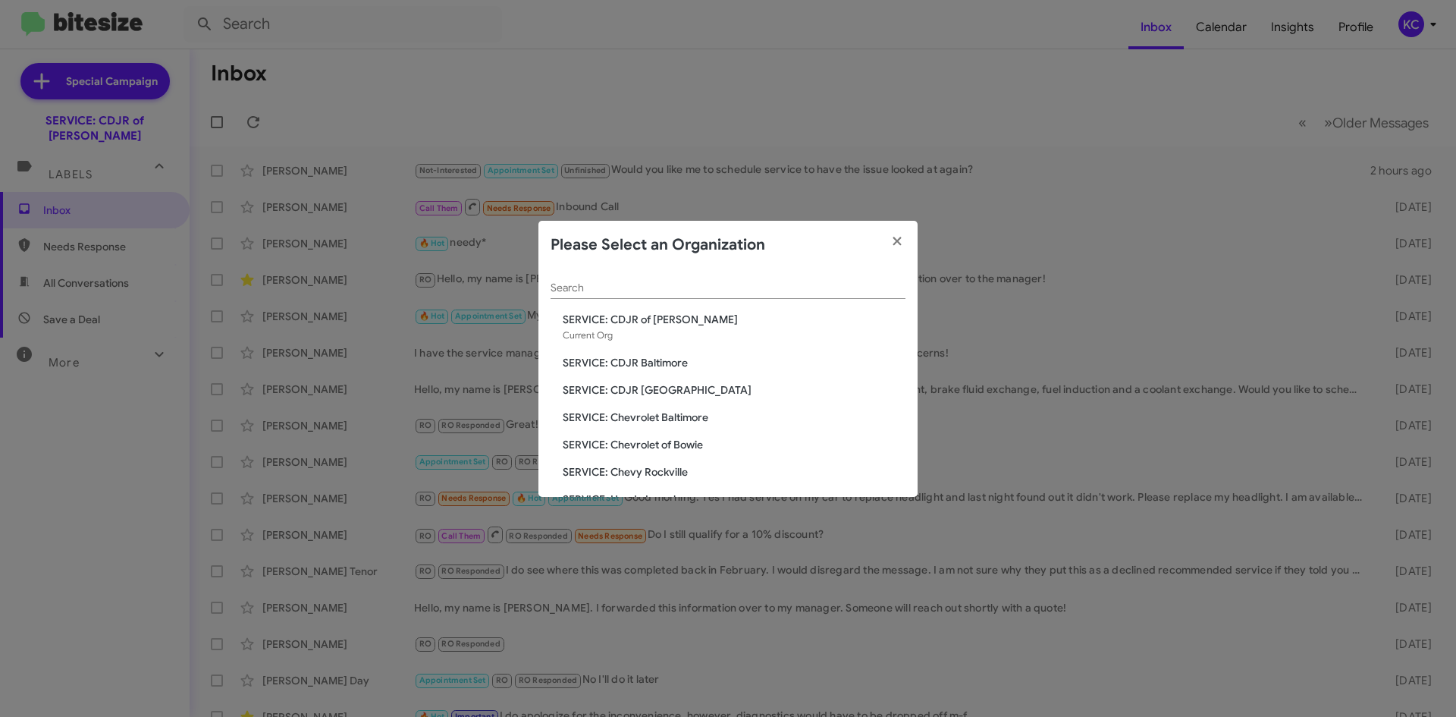
click at [686, 419] on span "SERVICE: Chevrolet Baltimore" at bounding box center [734, 417] width 343 height 15
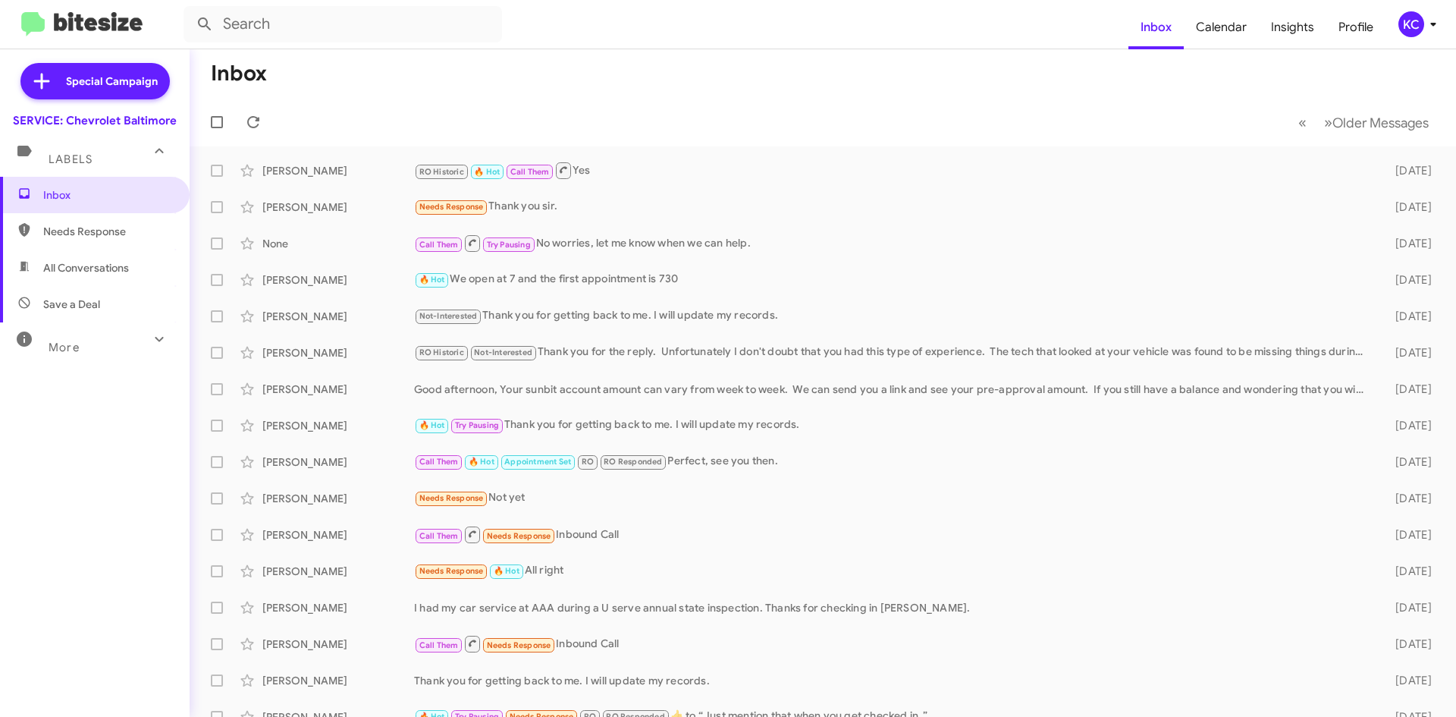
click at [1423, 15] on span "KC" at bounding box center [1421, 24] width 46 height 26
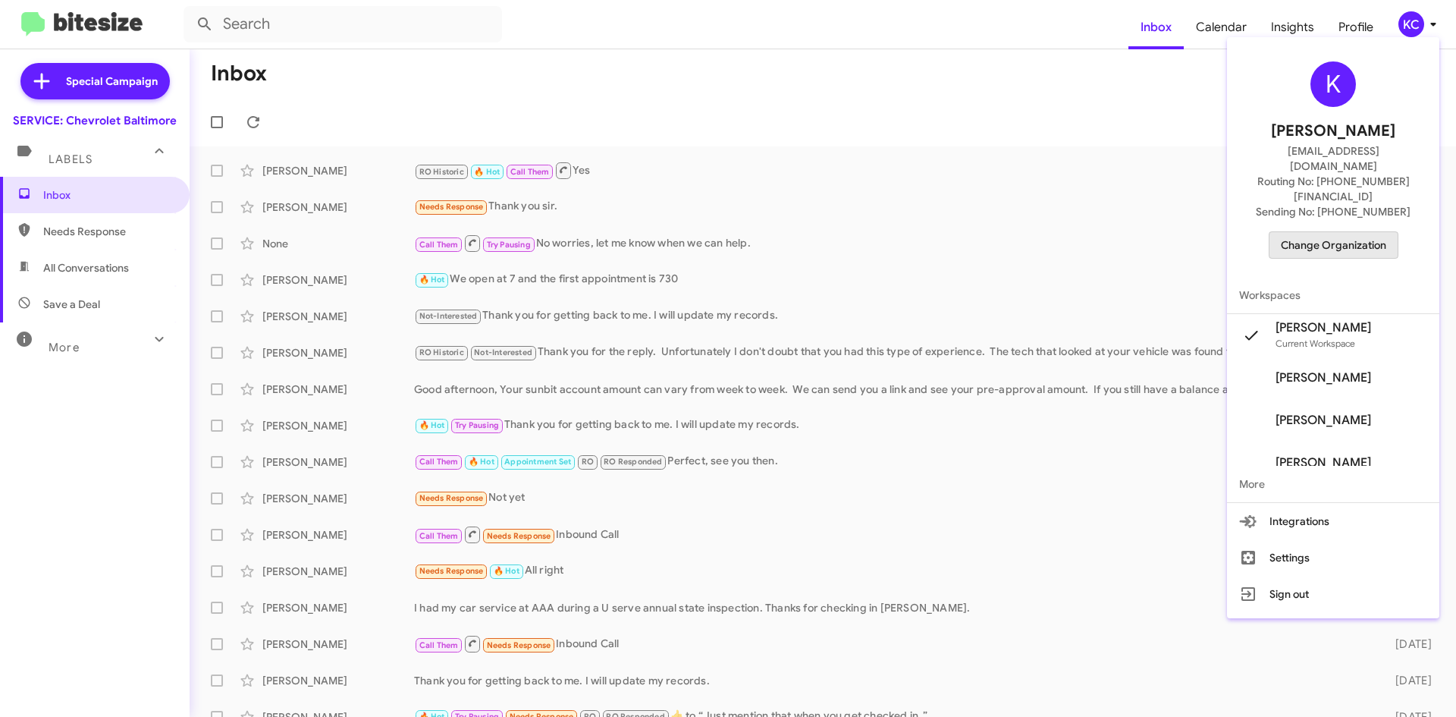
click at [1356, 232] on span "Change Organization" at bounding box center [1333, 245] width 105 height 26
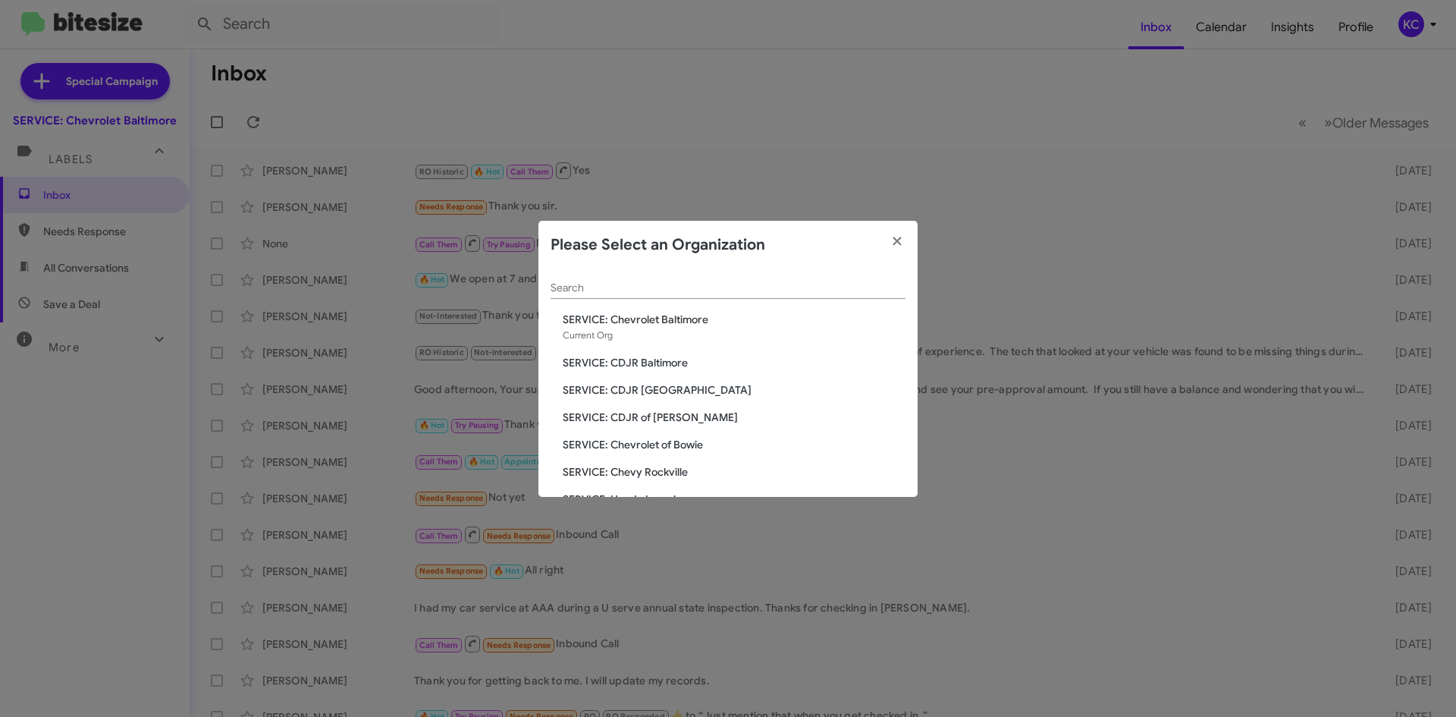
click at [656, 447] on span "SERVICE: Chevrolet of Bowie" at bounding box center [734, 444] width 343 height 15
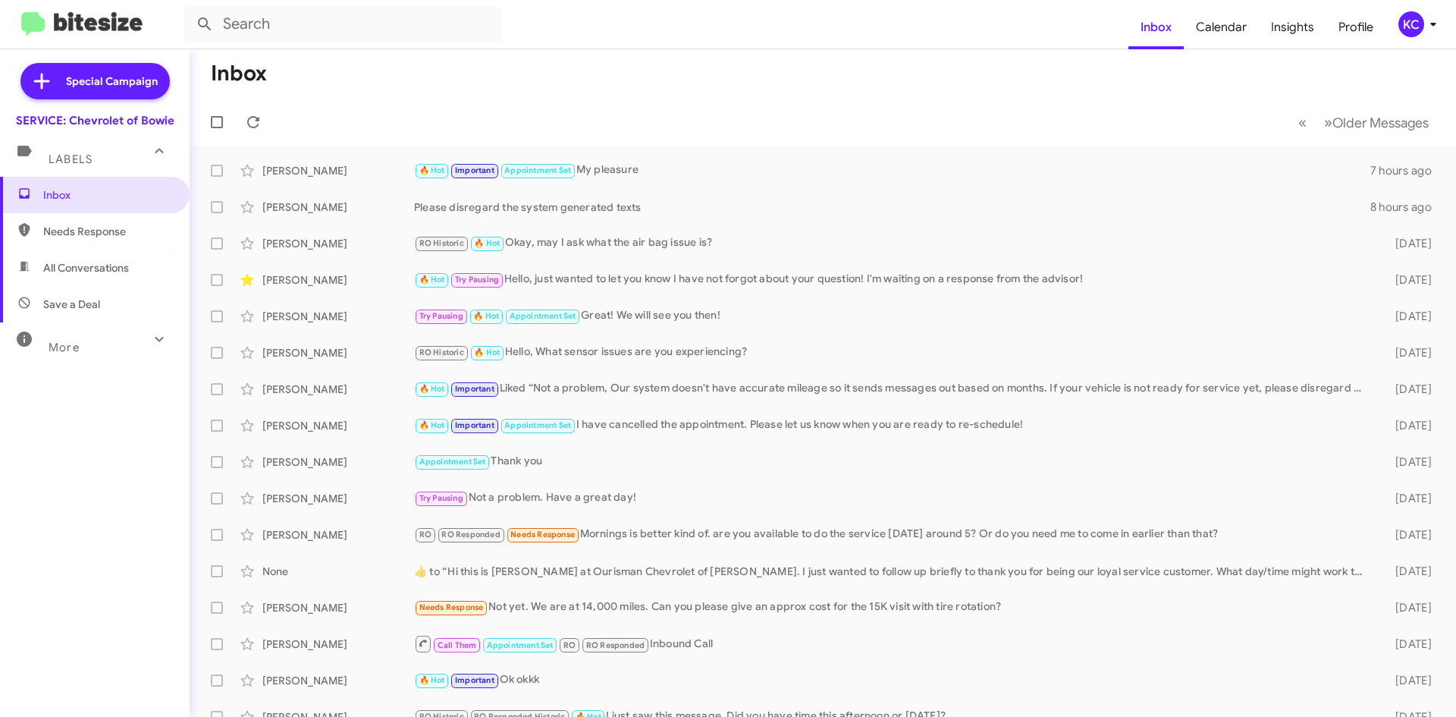
click at [1411, 15] on div "KC" at bounding box center [1411, 24] width 26 height 26
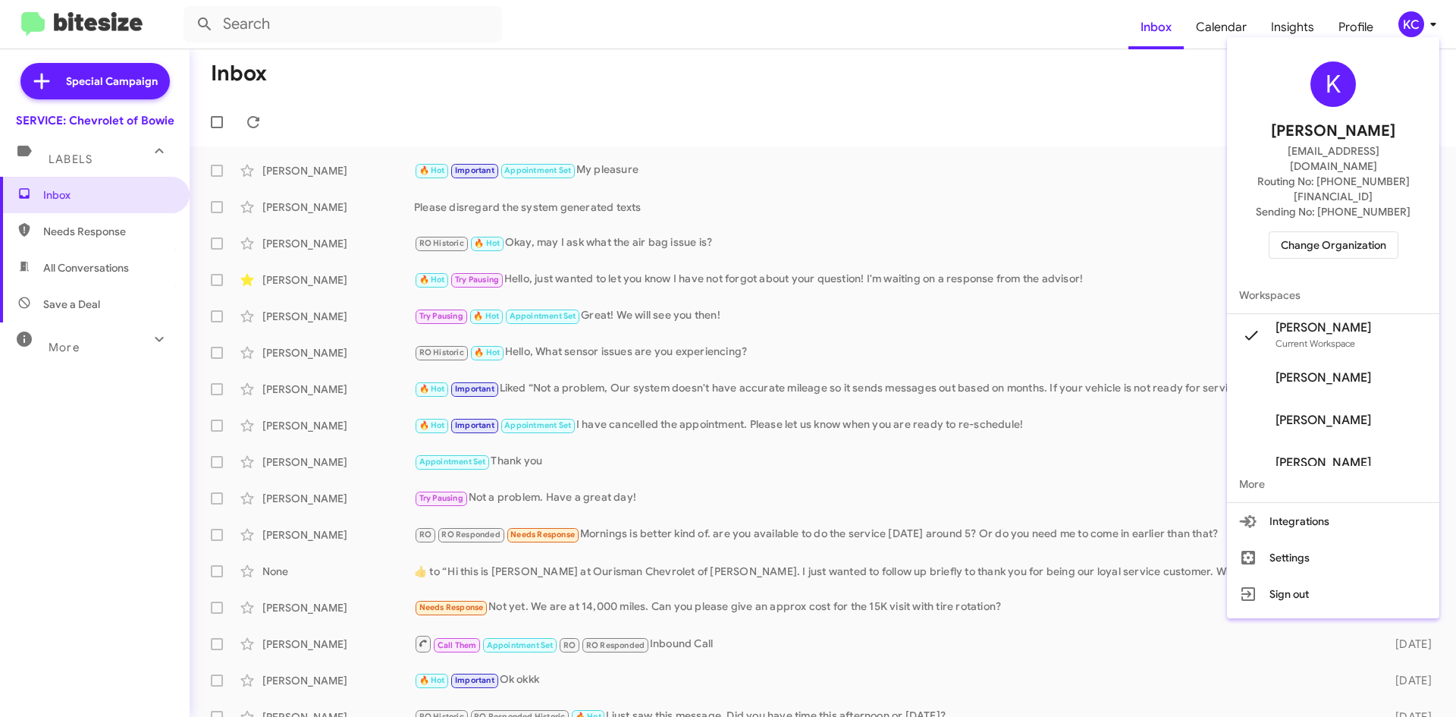
click at [1360, 232] on span "Change Organization" at bounding box center [1333, 245] width 105 height 26
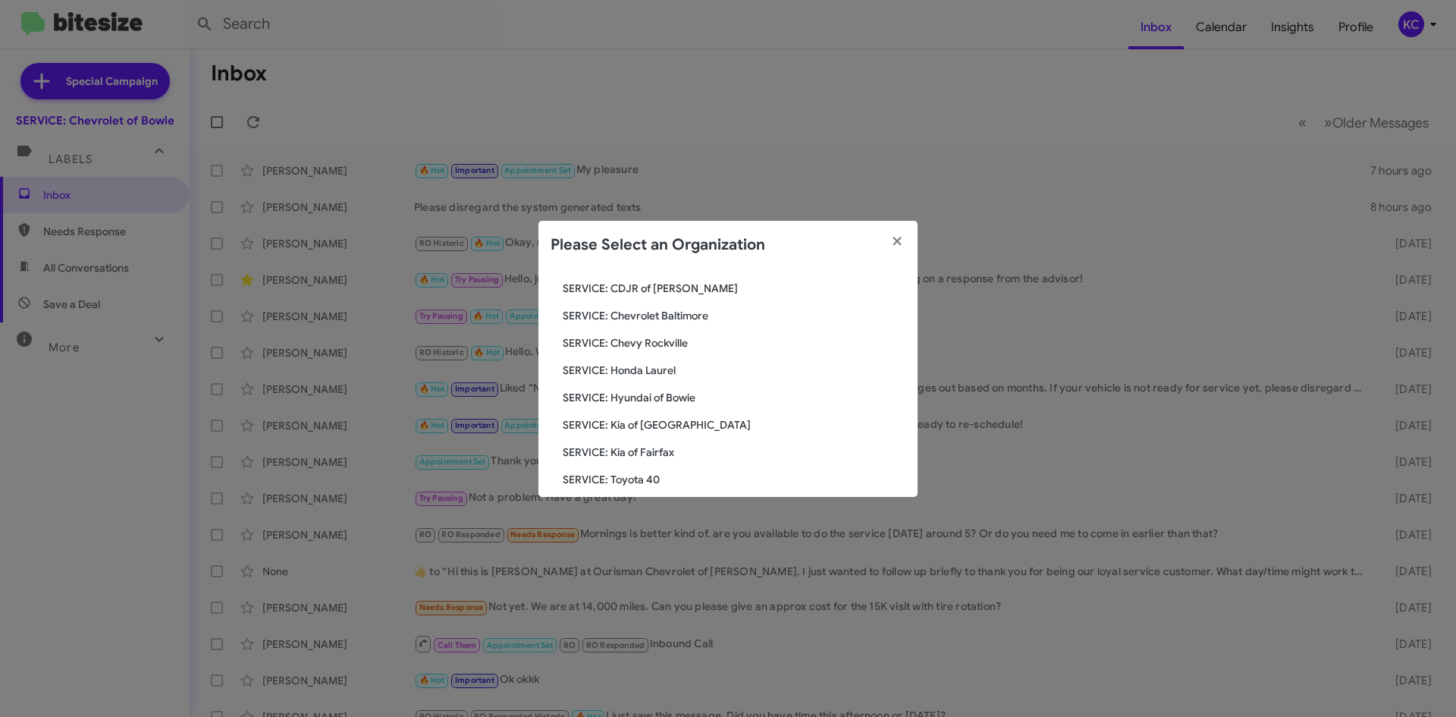
scroll to position [152, 0]
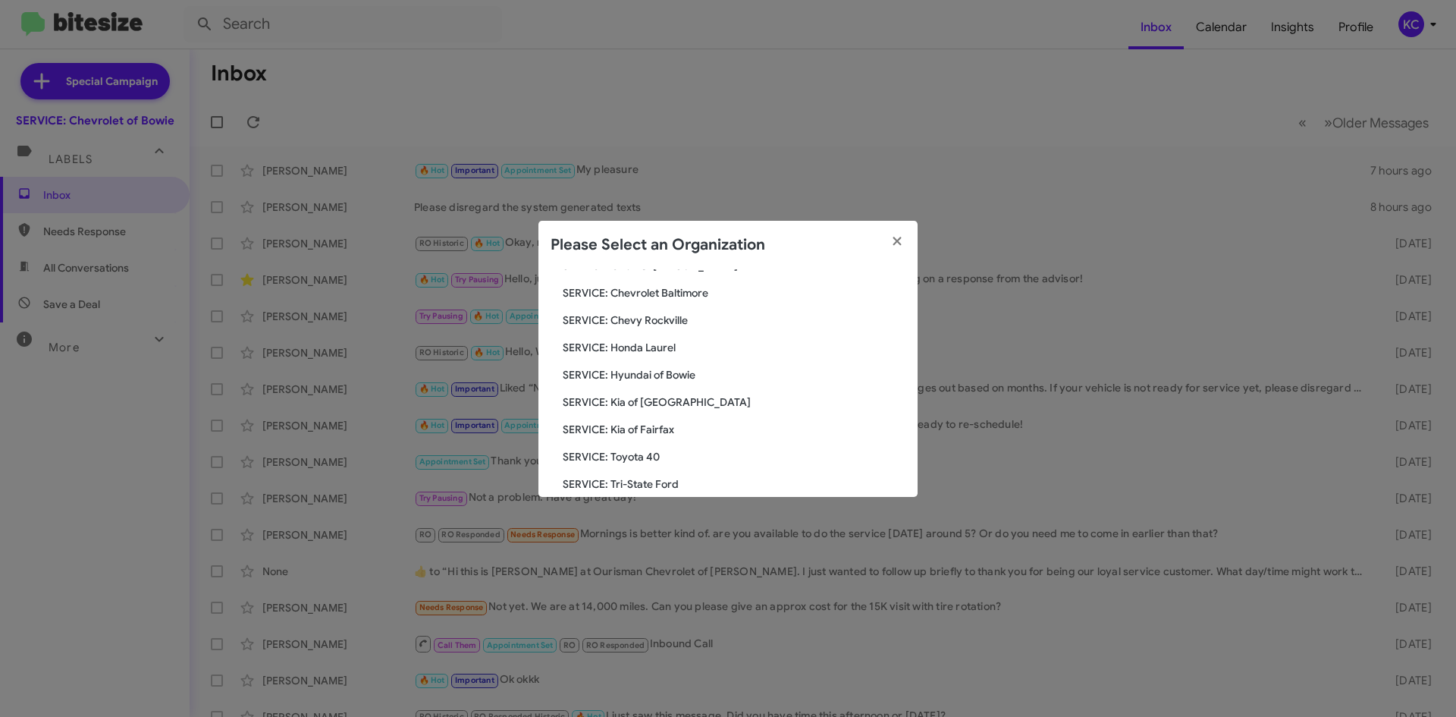
click at [639, 345] on span "SERVICE: Honda Laurel" at bounding box center [734, 347] width 343 height 15
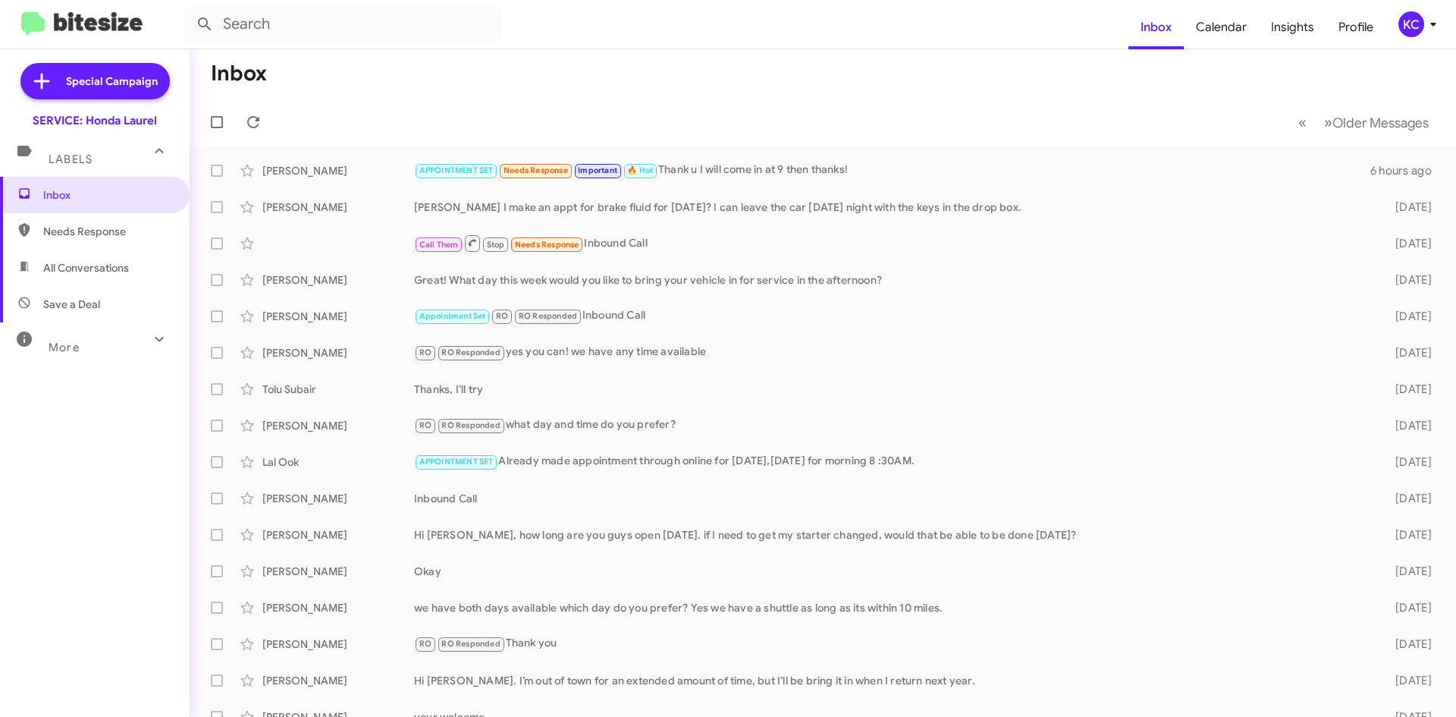
click at [1411, 28] on div "KC" at bounding box center [1411, 24] width 26 height 26
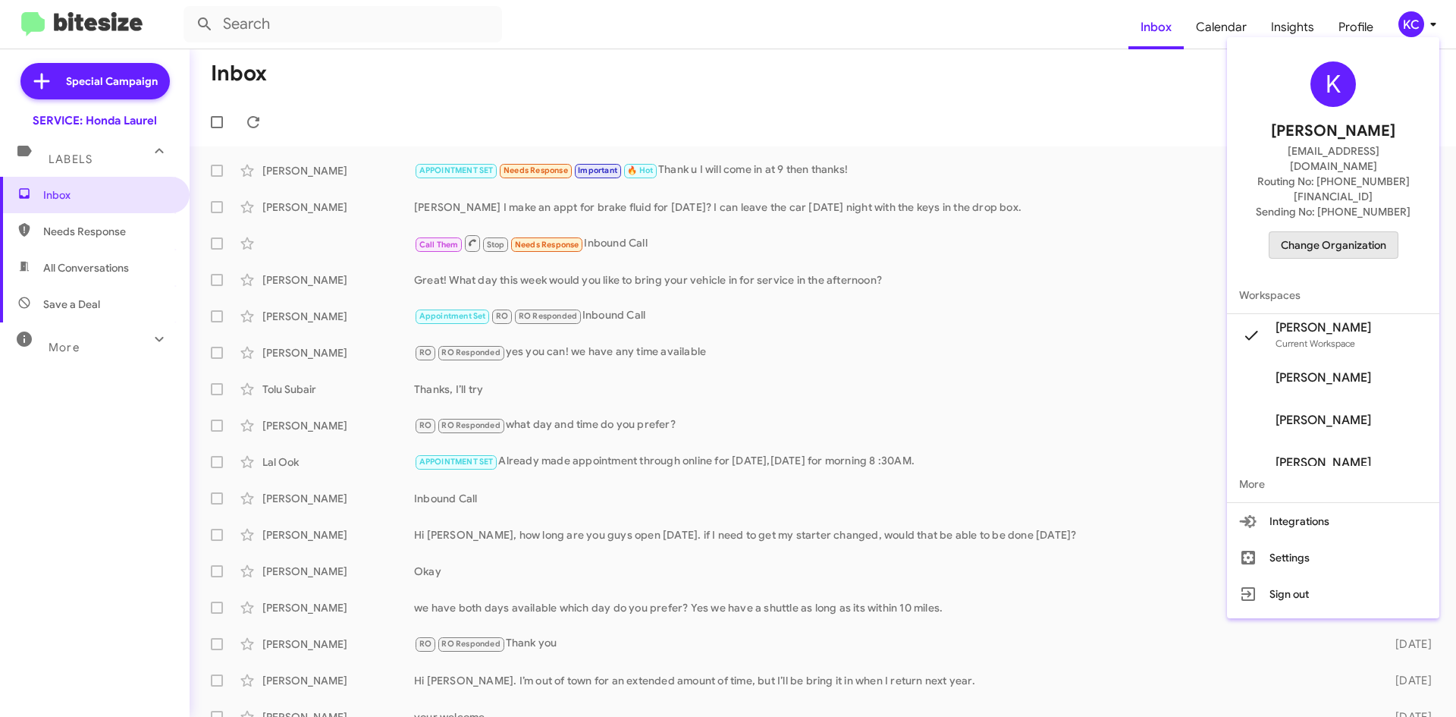
click at [1359, 232] on span "Change Organization" at bounding box center [1333, 245] width 105 height 26
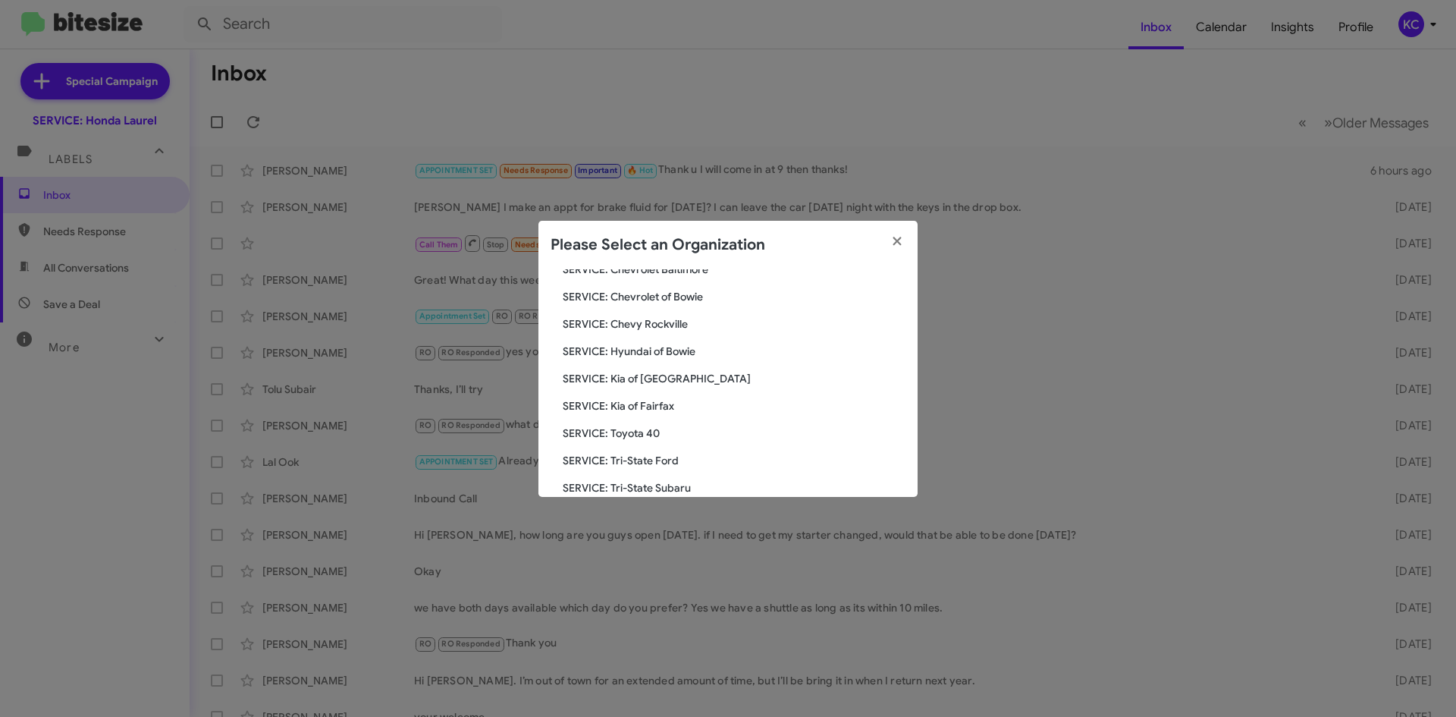
scroll to position [152, 0]
click at [671, 373] on span "SERVICE: Hyundai of Bowie" at bounding box center [734, 374] width 343 height 15
